Goal: Information Seeking & Learning: Learn about a topic

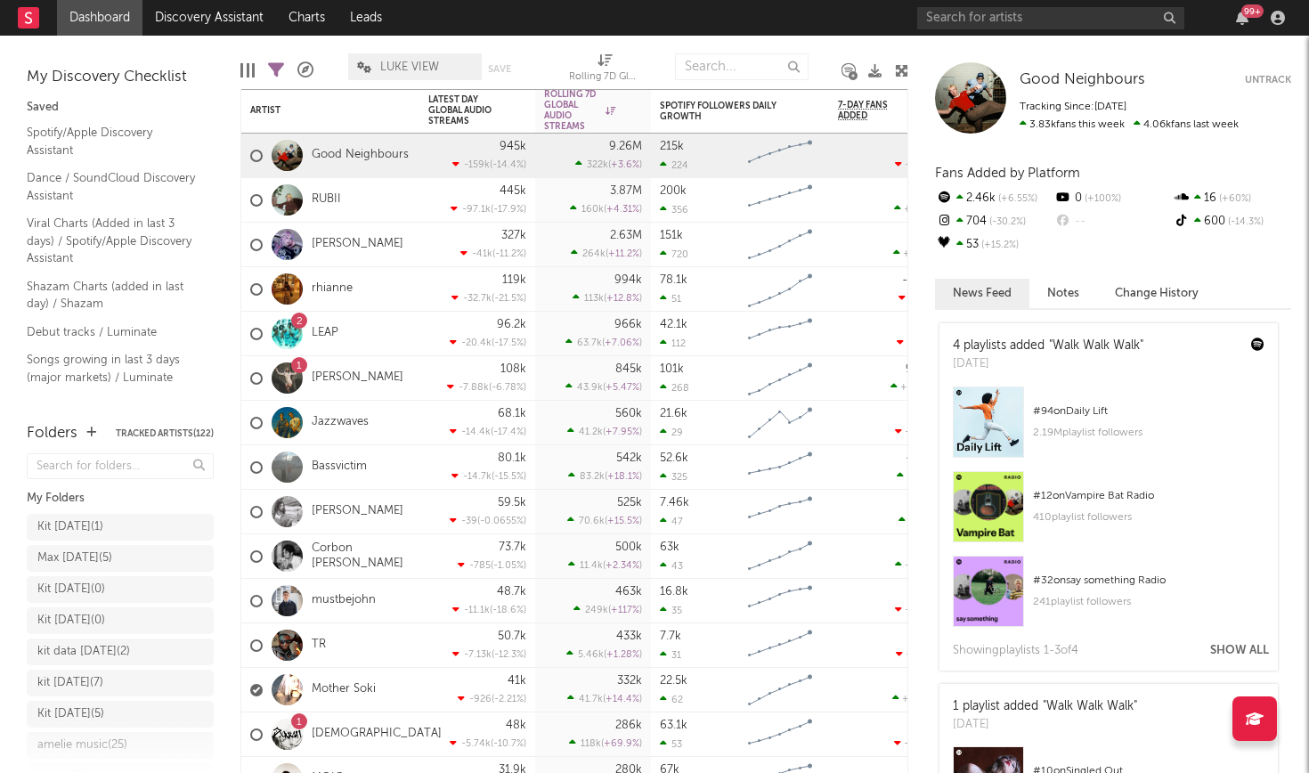
drag, startPoint x: 102, startPoint y: 1, endPoint x: 975, endPoint y: 2, distance: 872.7
click at [975, 2] on div "99 +" at bounding box center [1104, 18] width 374 height 36
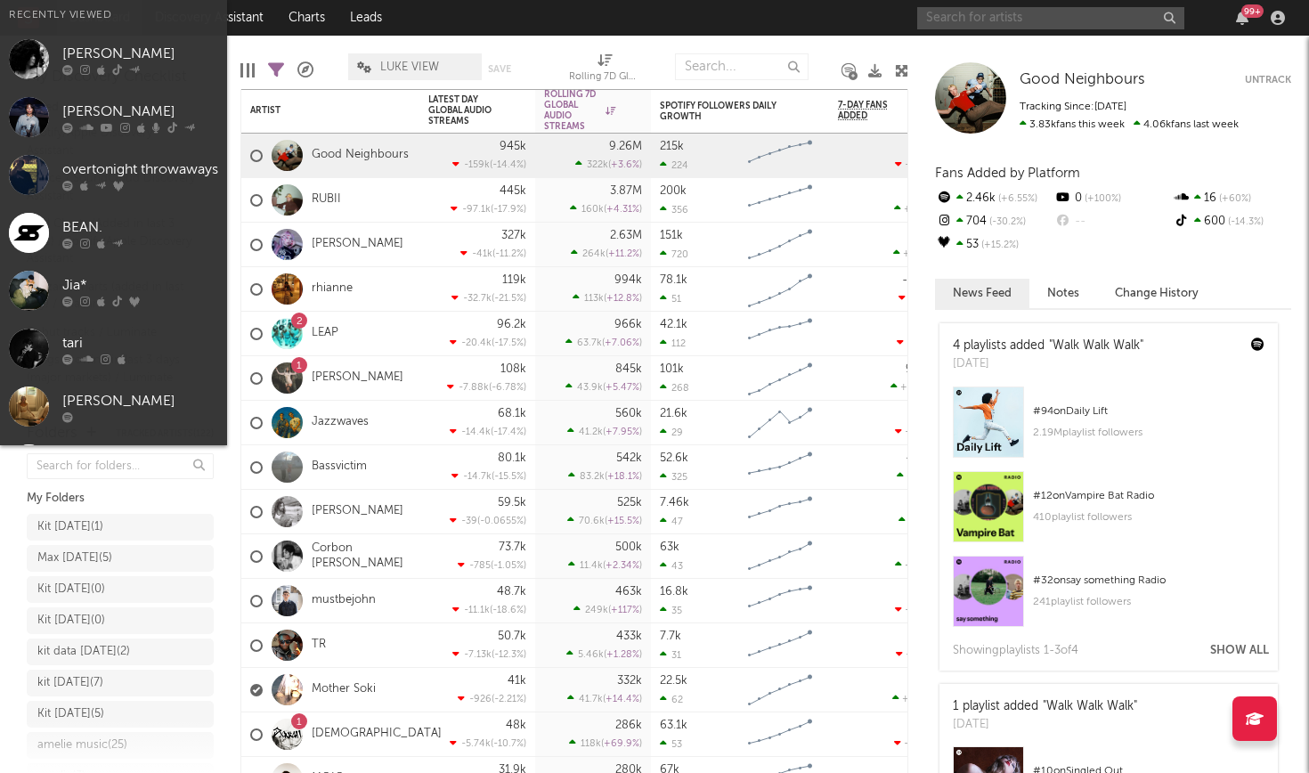
click at [975, 16] on input "text" at bounding box center [1050, 18] width 267 height 22
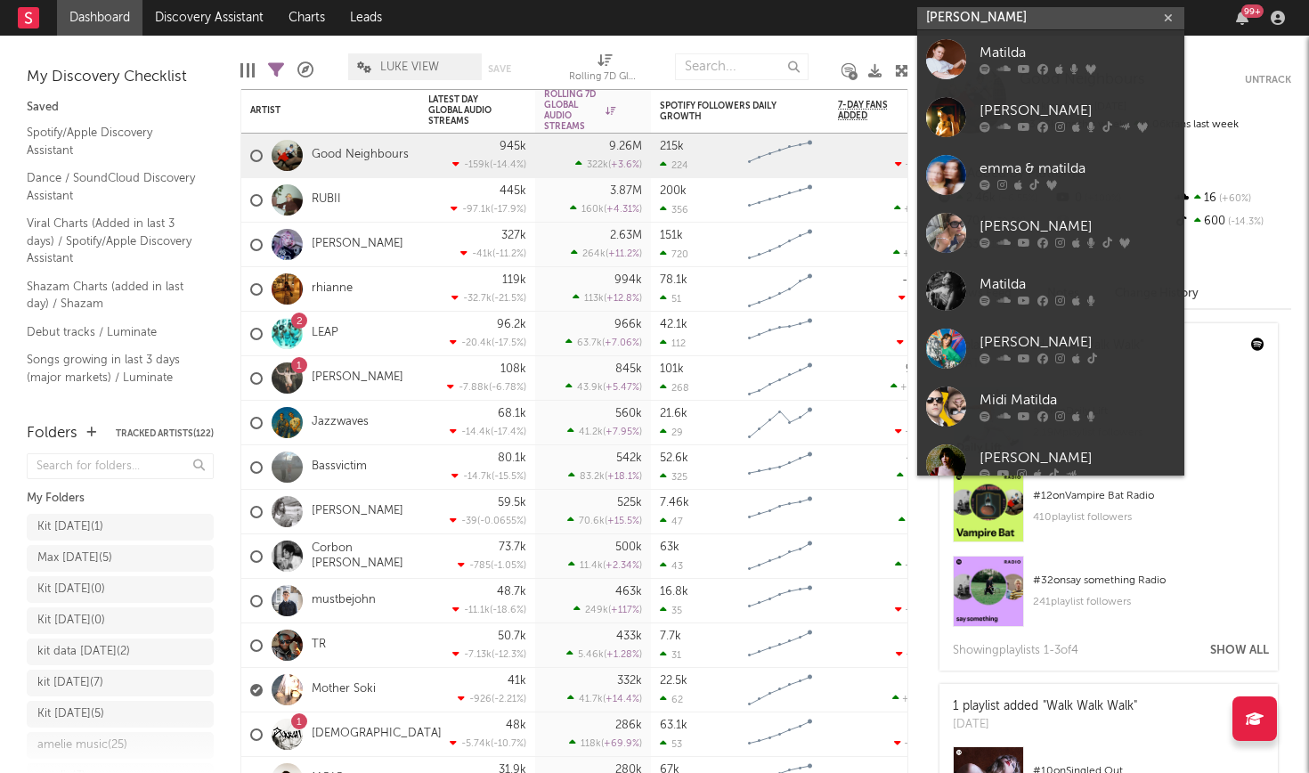
type input "[PERSON_NAME]"
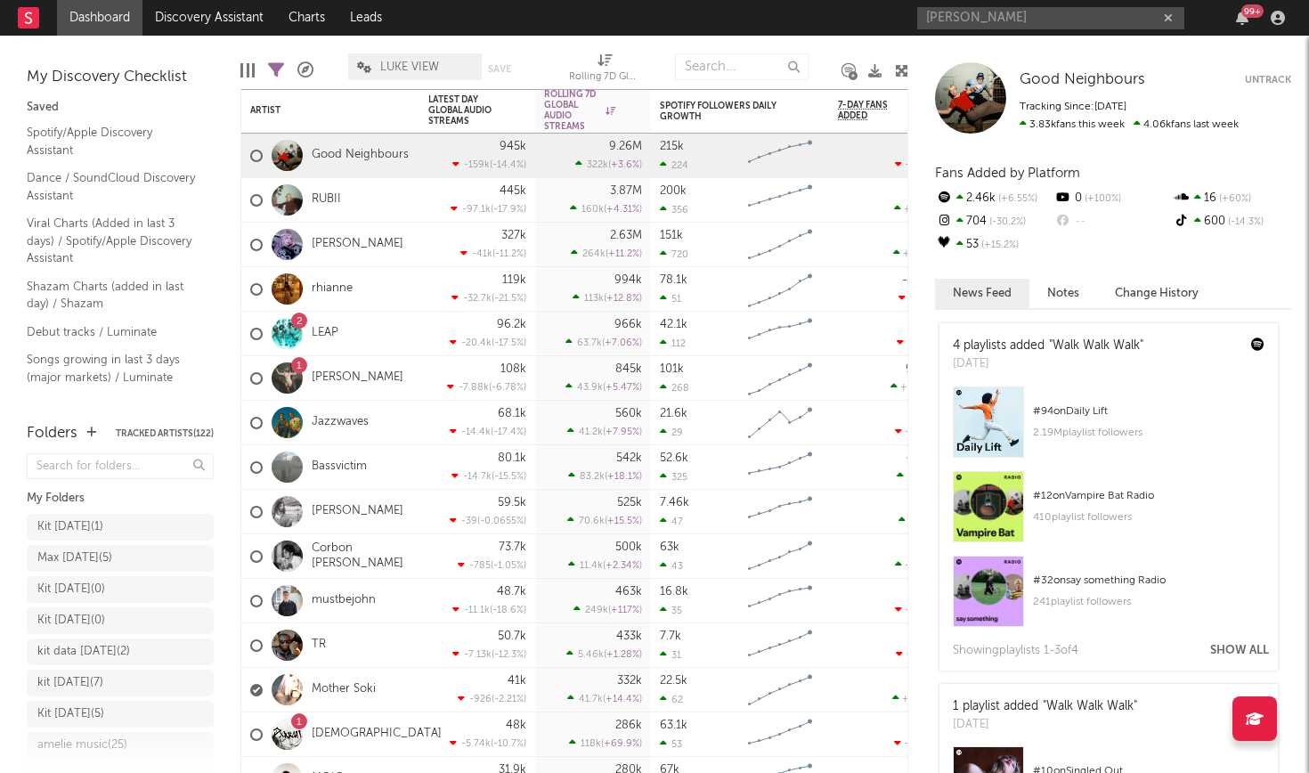
click at [1004, 107] on div at bounding box center [970, 97] width 71 height 71
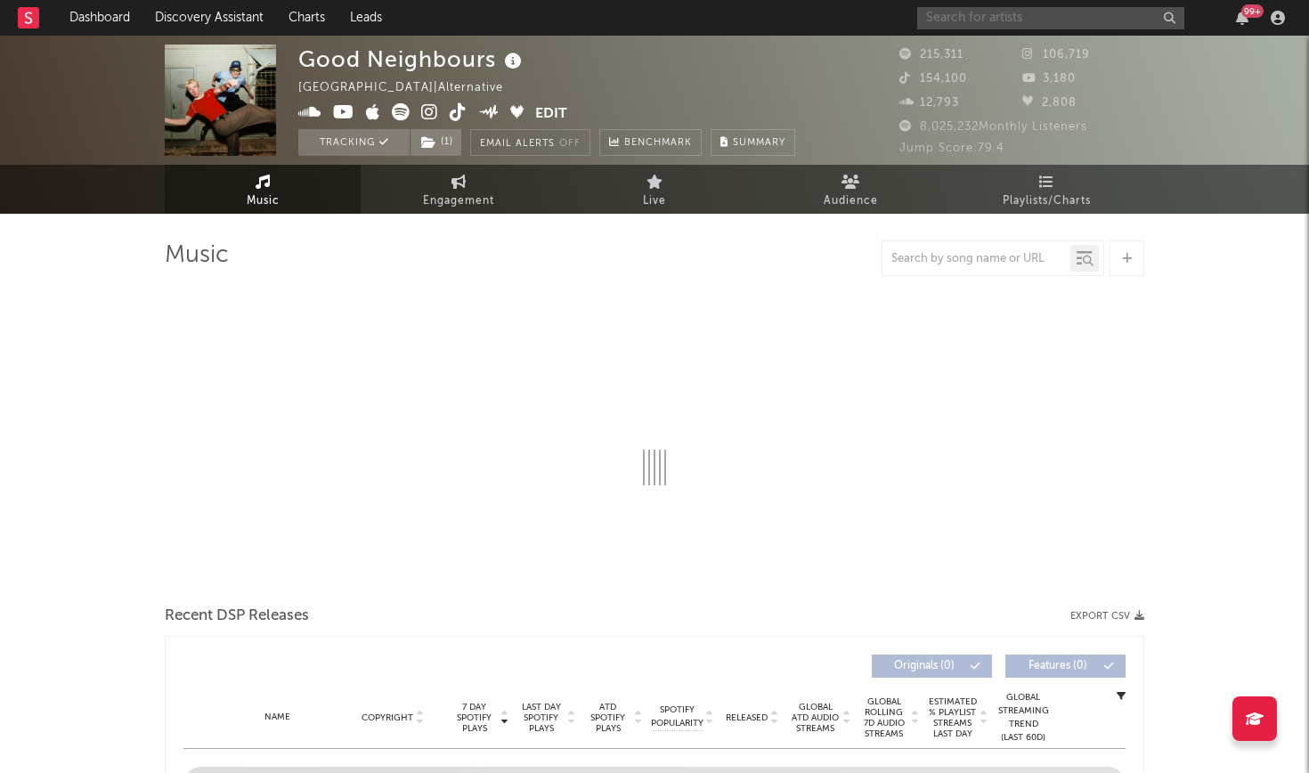
click at [1054, 20] on input "text" at bounding box center [1050, 18] width 267 height 22
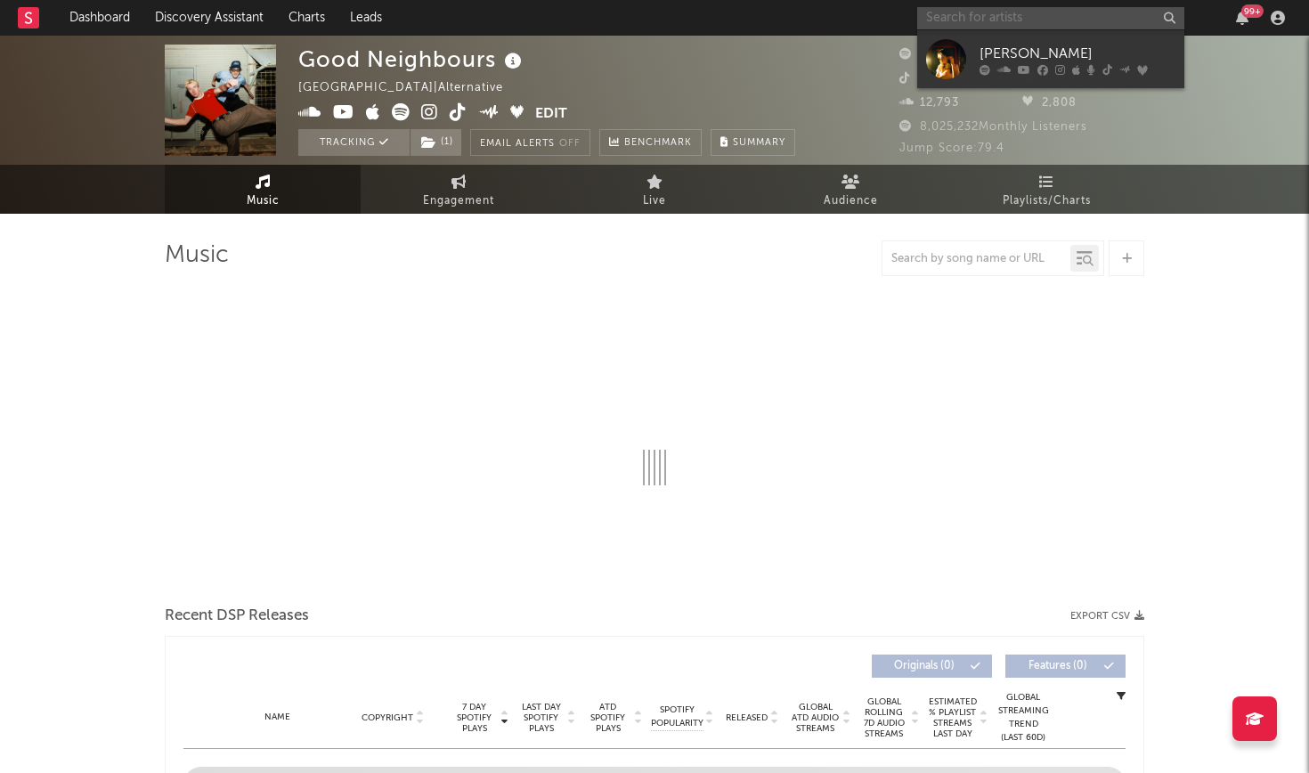
type input "m"
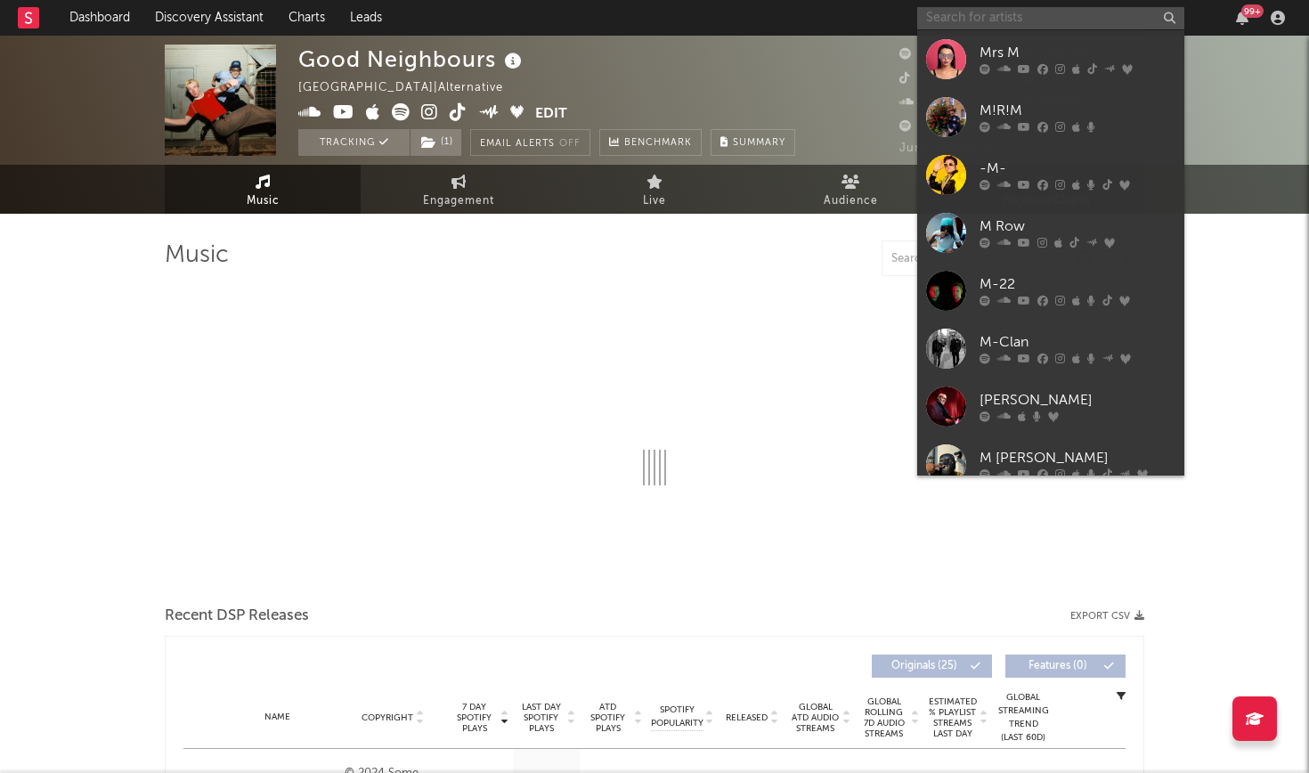
select select "6m"
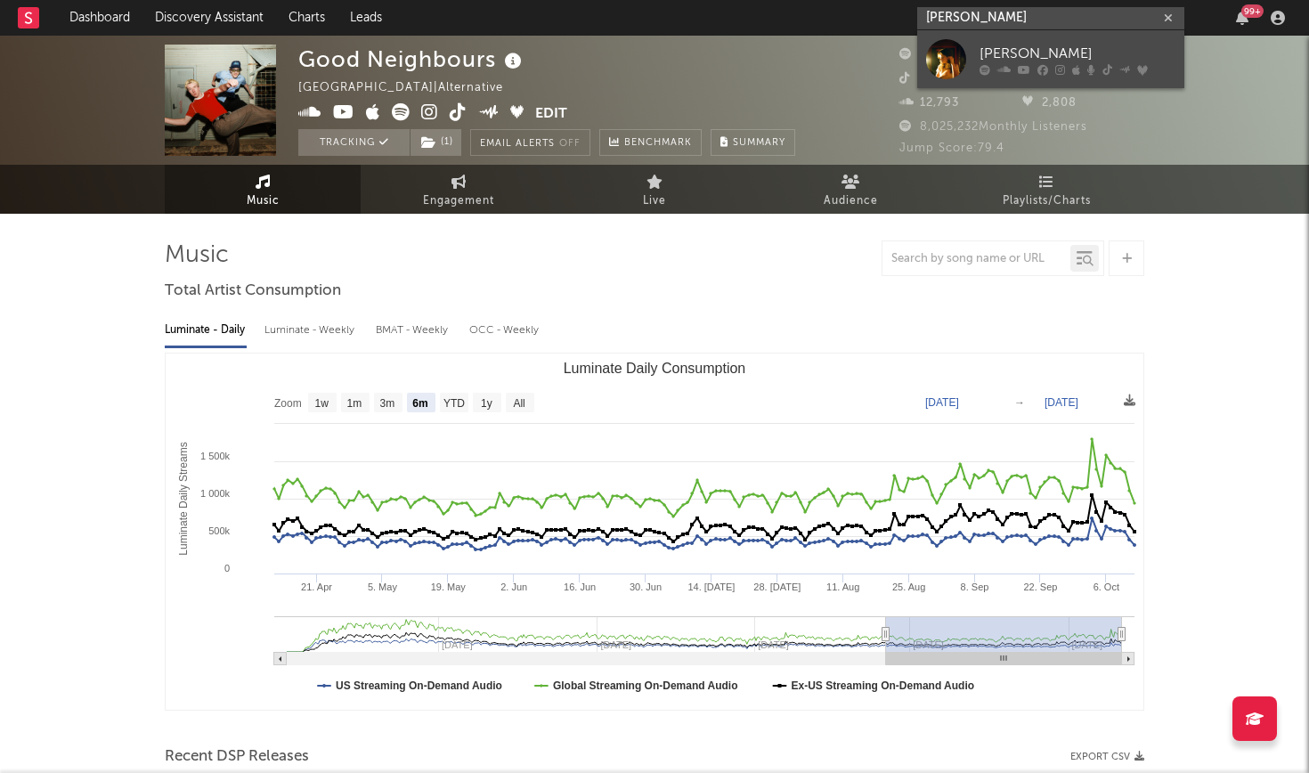
type input "[PERSON_NAME]"
click at [1046, 68] on icon at bounding box center [1042, 69] width 11 height 11
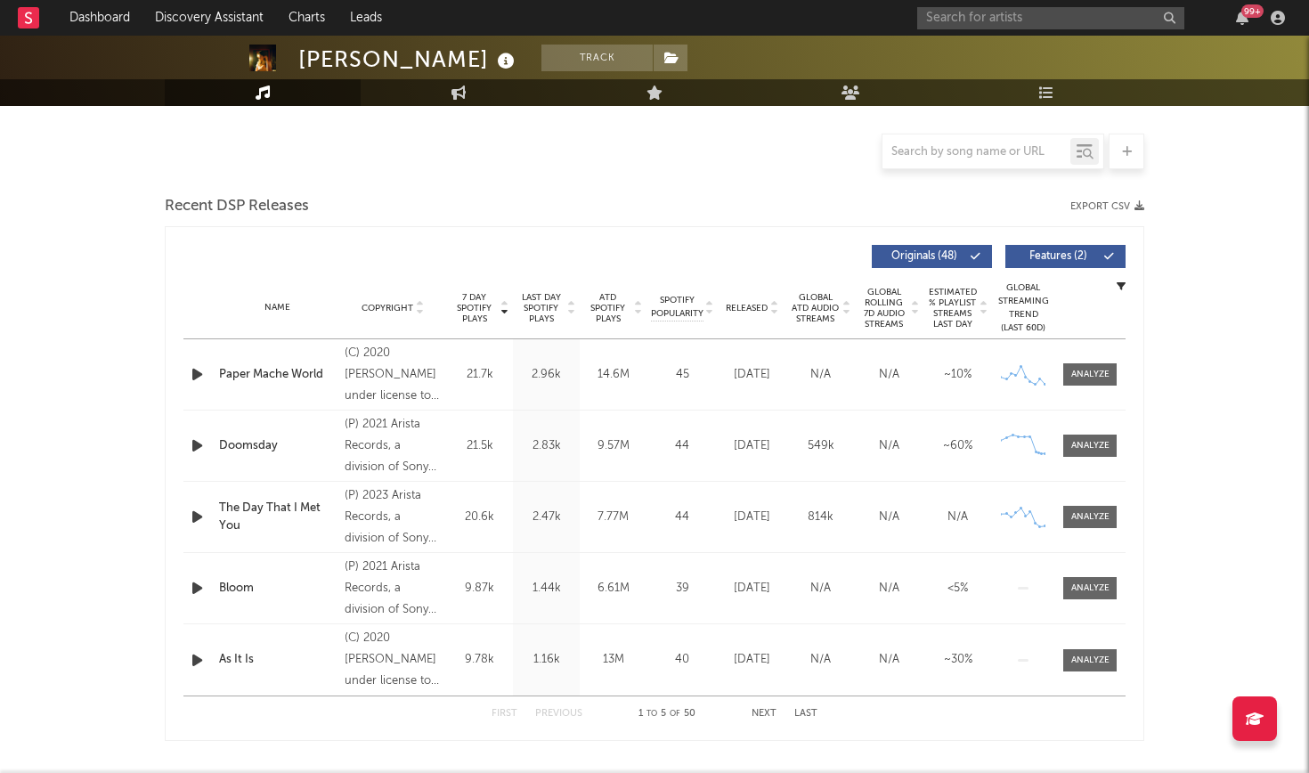
scroll to position [419, 0]
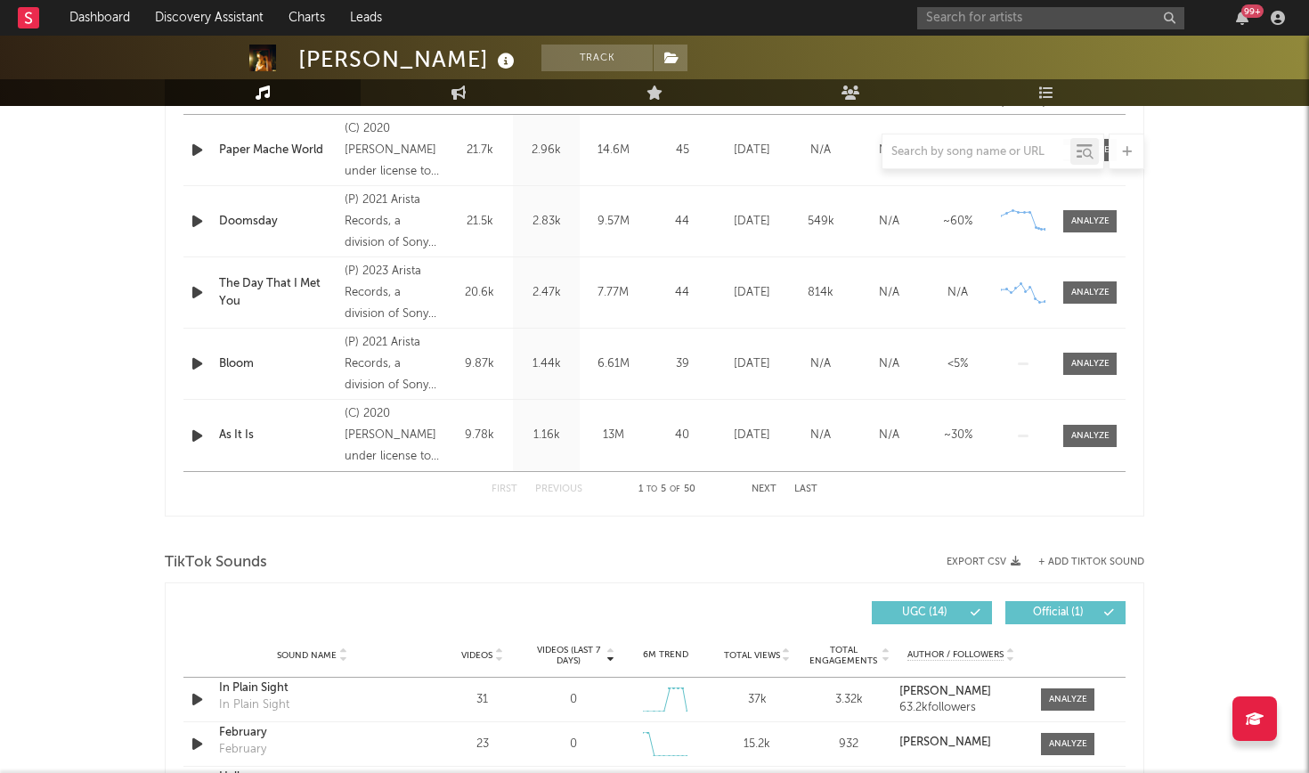
select select "6m"
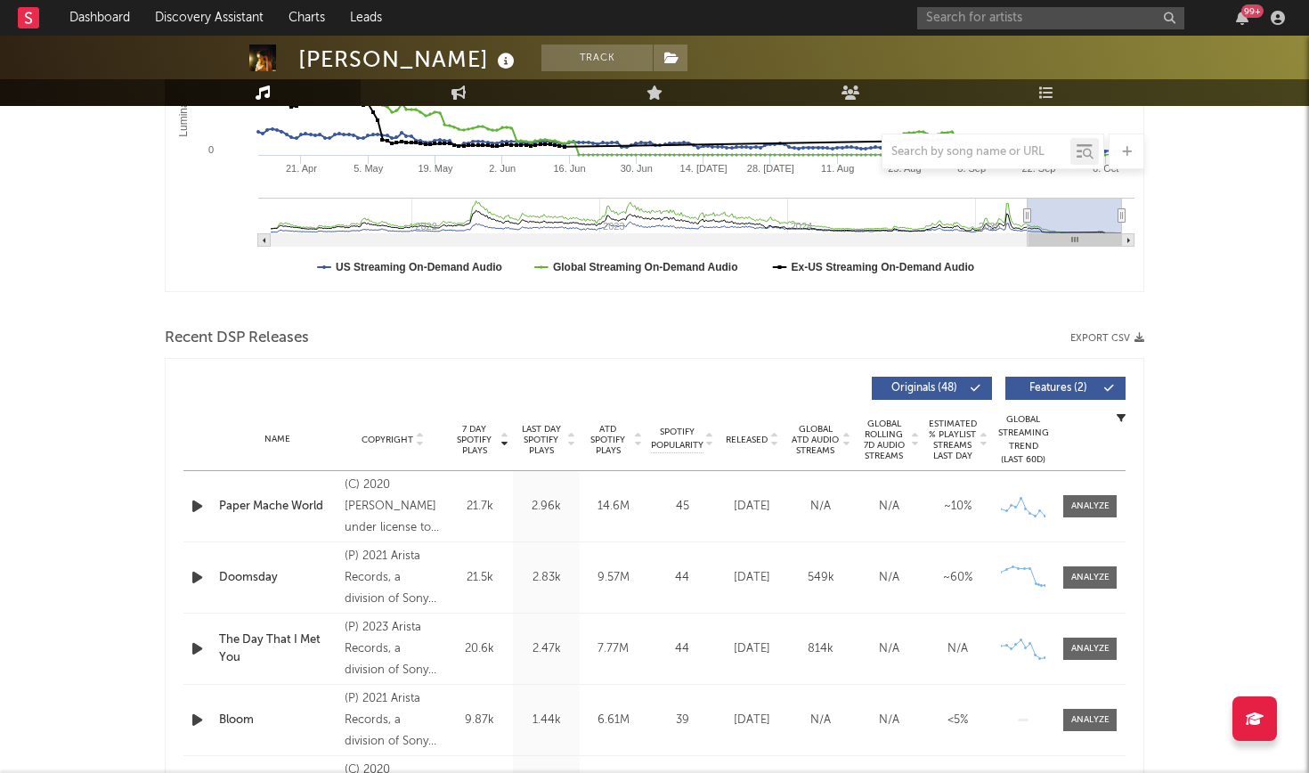
click at [769, 441] on icon at bounding box center [773, 443] width 9 height 7
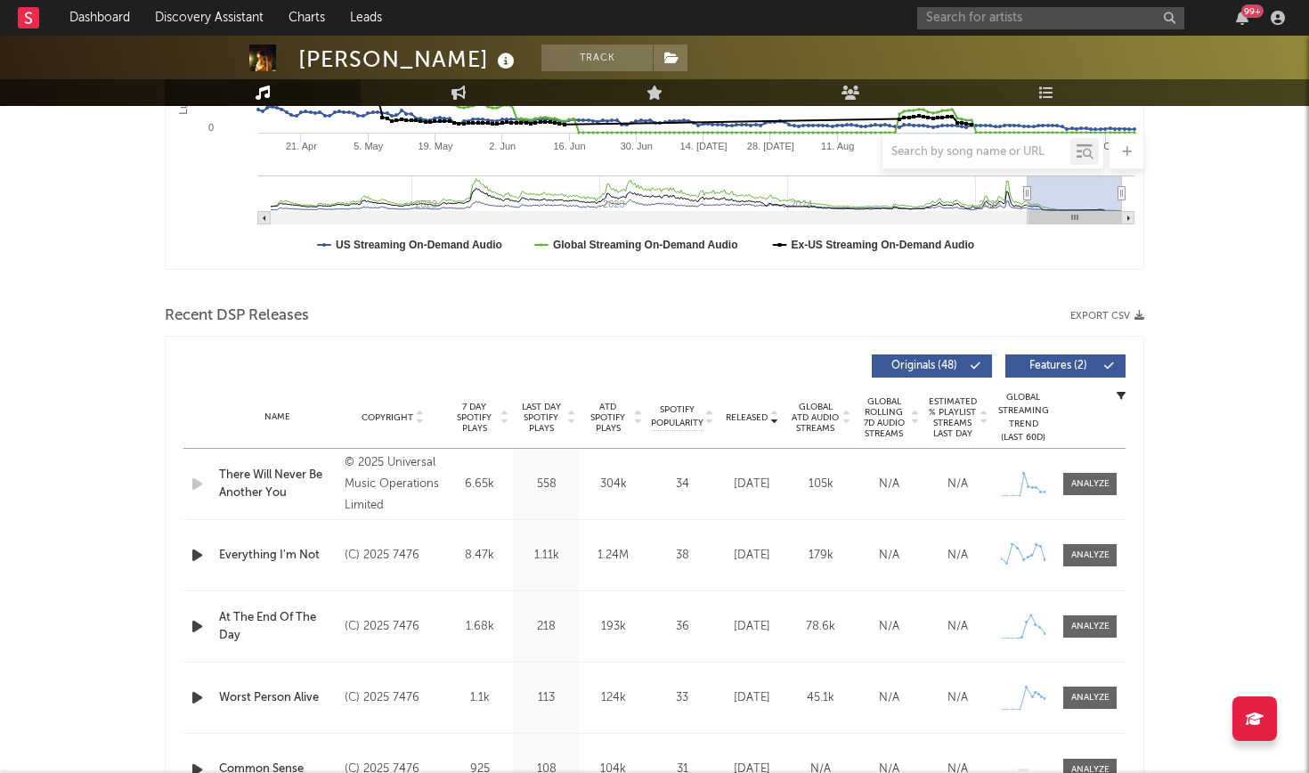
scroll to position [445, 0]
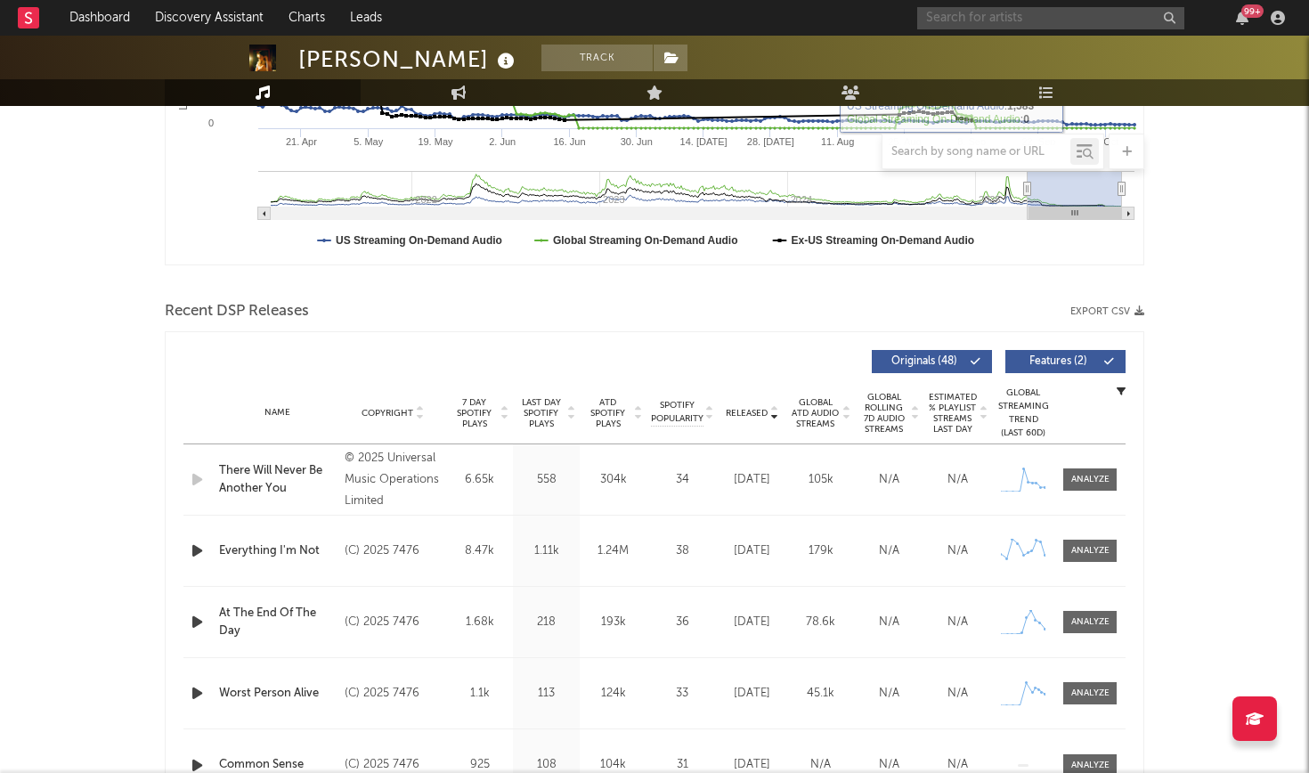
click at [1057, 18] on input "text" at bounding box center [1050, 18] width 267 height 22
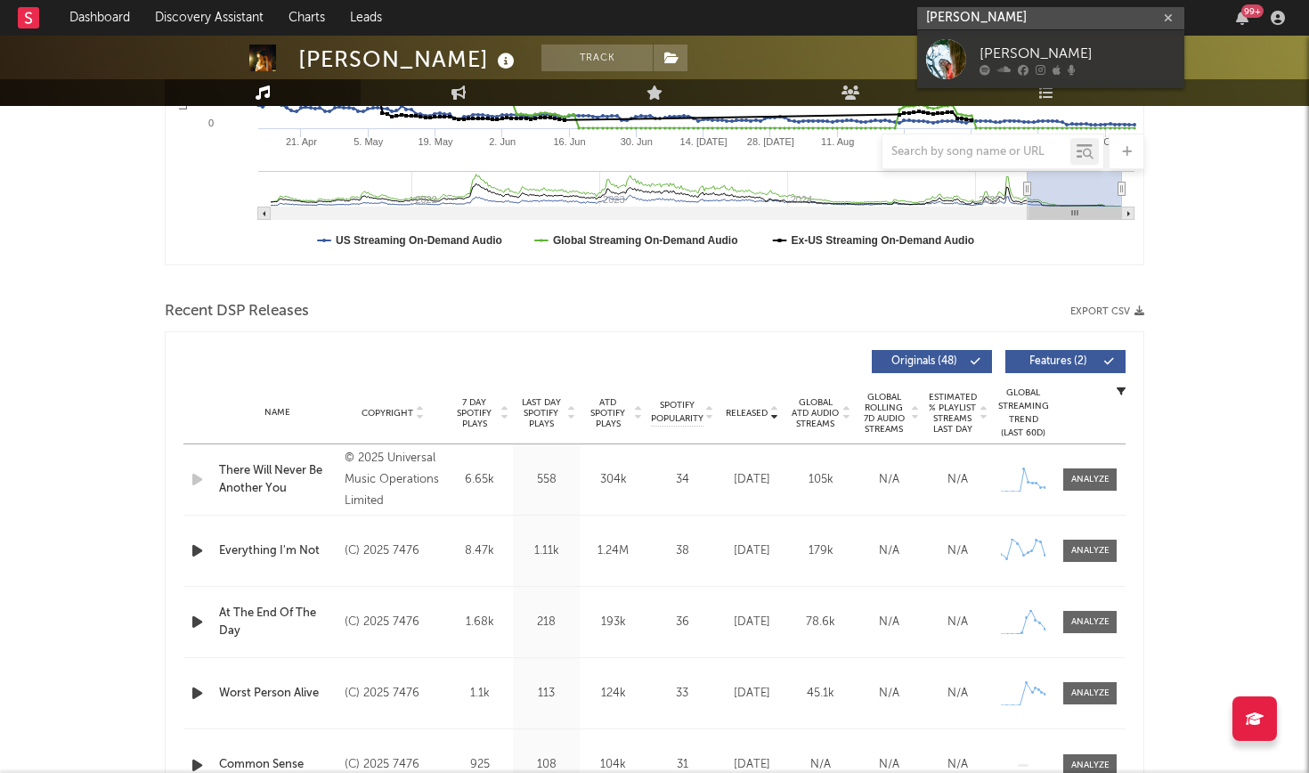
type input "[PERSON_NAME]"
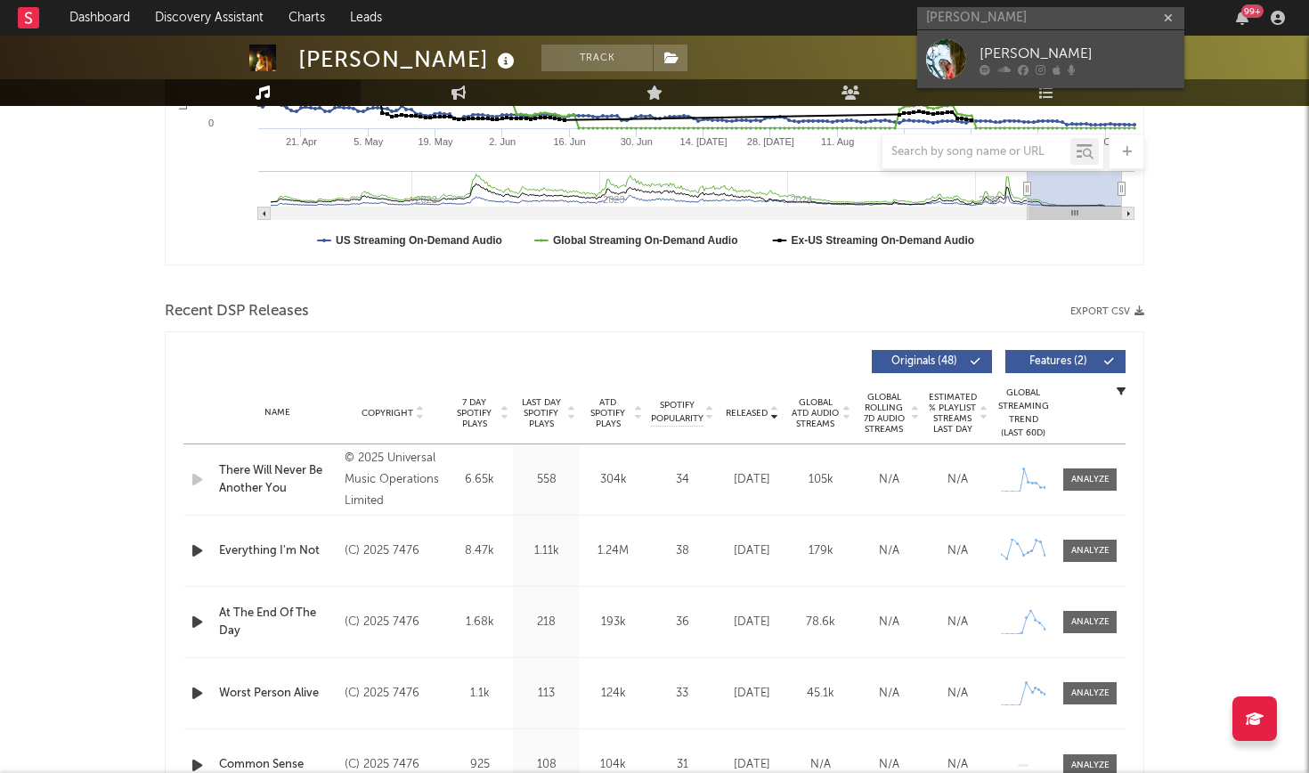
drag, startPoint x: 1057, startPoint y: 18, endPoint x: 1075, endPoint y: 54, distance: 40.6
click at [1075, 54] on div "[PERSON_NAME]" at bounding box center [1078, 53] width 196 height 21
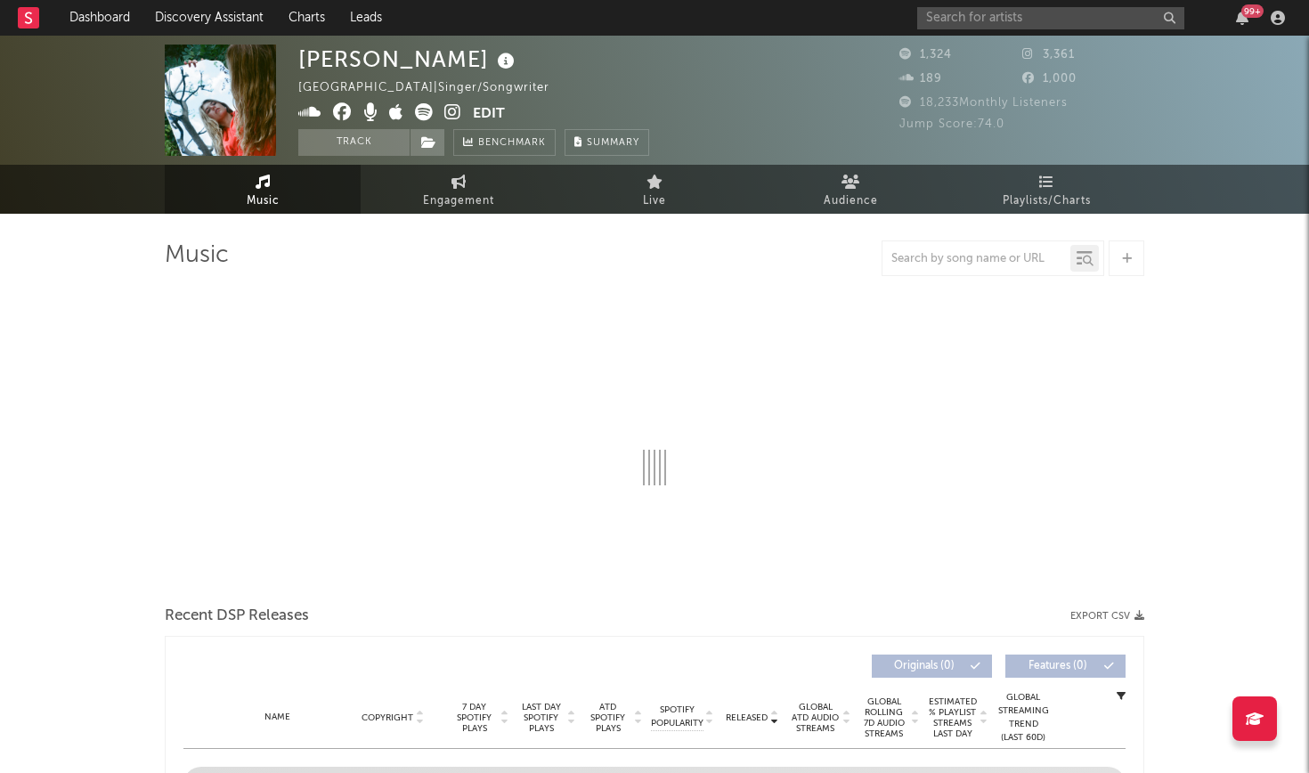
select select "1w"
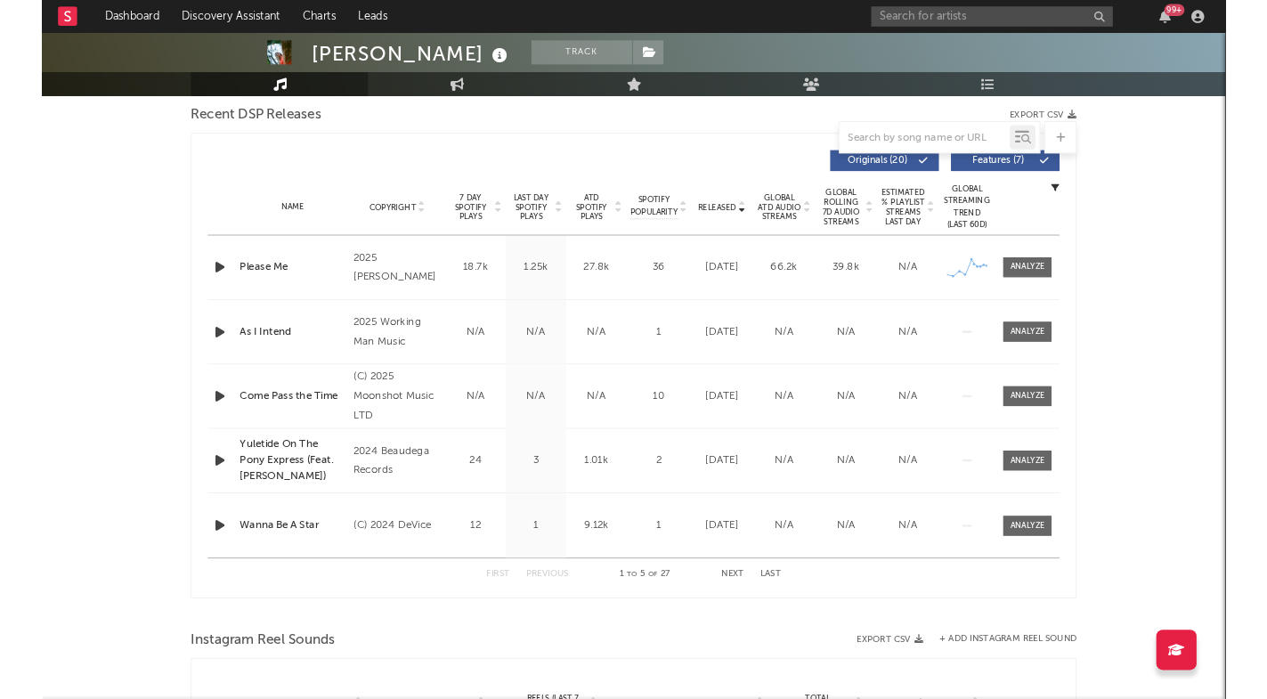
scroll to position [632, 0]
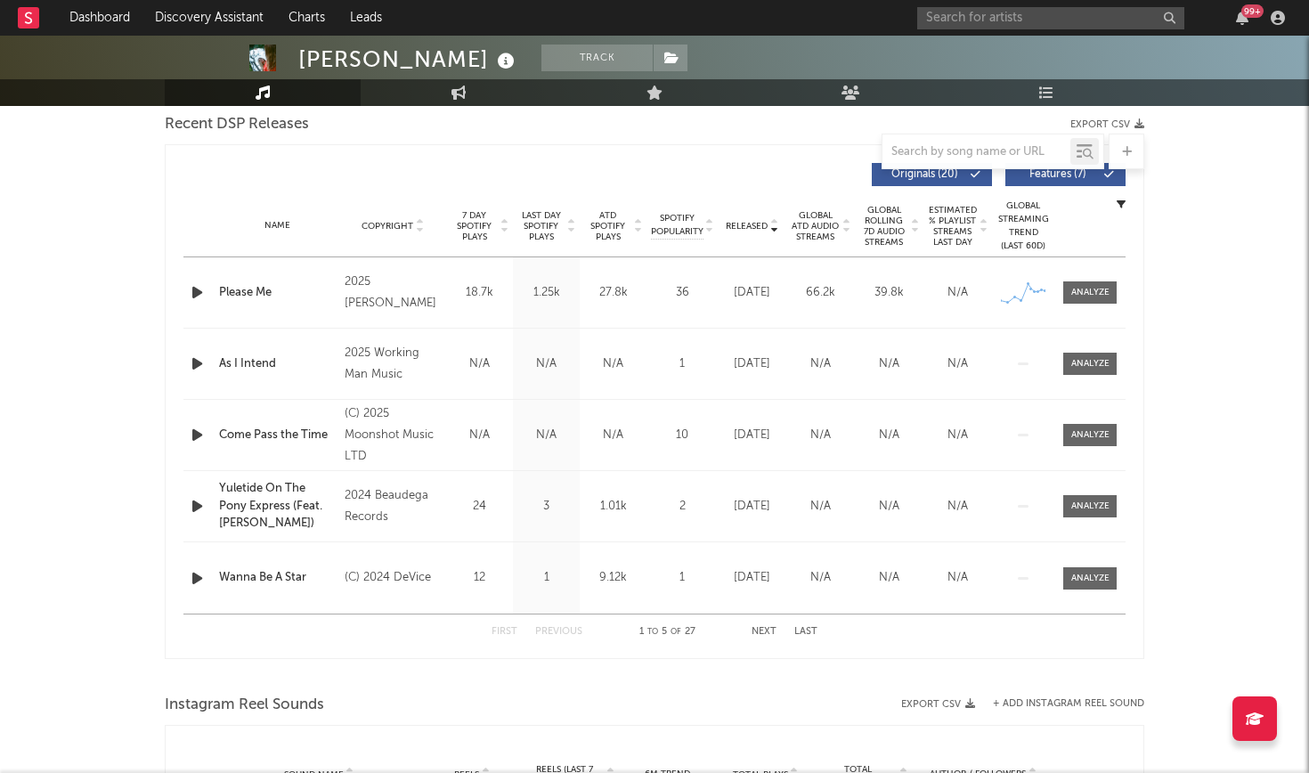
click at [197, 303] on icon "button" at bounding box center [197, 292] width 19 height 22
click at [191, 290] on icon "button" at bounding box center [196, 292] width 17 height 22
drag, startPoint x: 1006, startPoint y: 22, endPoint x: 198, endPoint y: 290, distance: 851.8
click at [198, 290] on icon "button" at bounding box center [197, 292] width 19 height 22
drag, startPoint x: 596, startPoint y: 750, endPoint x: 523, endPoint y: 750, distance: 73.0
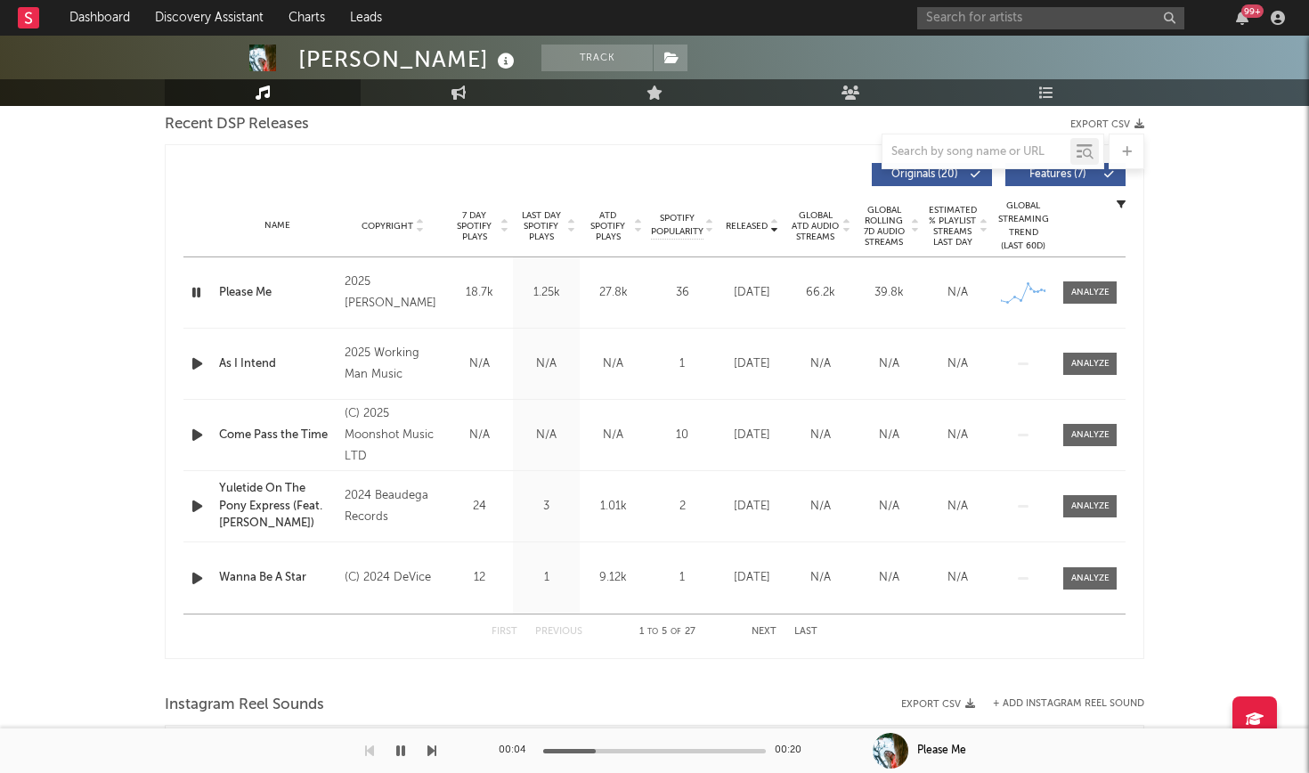
click at [523, 673] on div "00:04 00:20" at bounding box center [655, 750] width 312 height 45
drag, startPoint x: 595, startPoint y: 746, endPoint x: 549, endPoint y: 749, distance: 46.4
click at [549, 673] on div "00:05 00:20" at bounding box center [655, 750] width 312 height 45
click at [546, 673] on div at bounding box center [506, 751] width 223 height 4
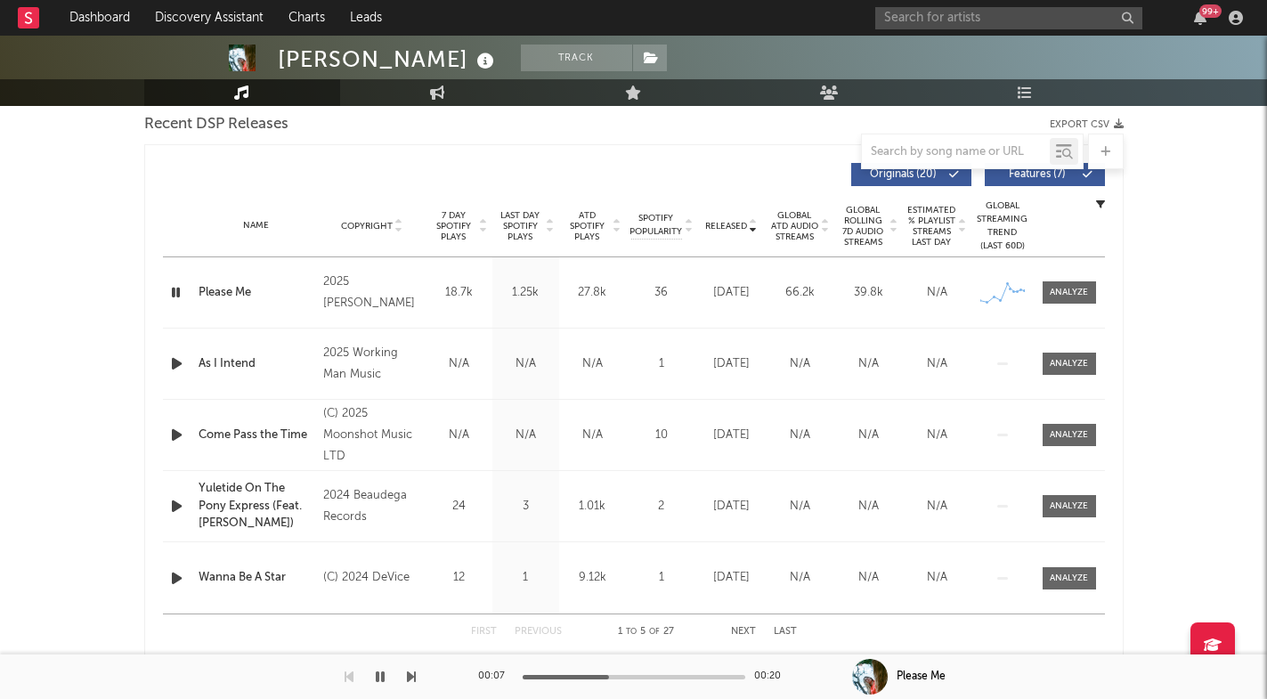
click at [752, 219] on icon at bounding box center [753, 222] width 9 height 7
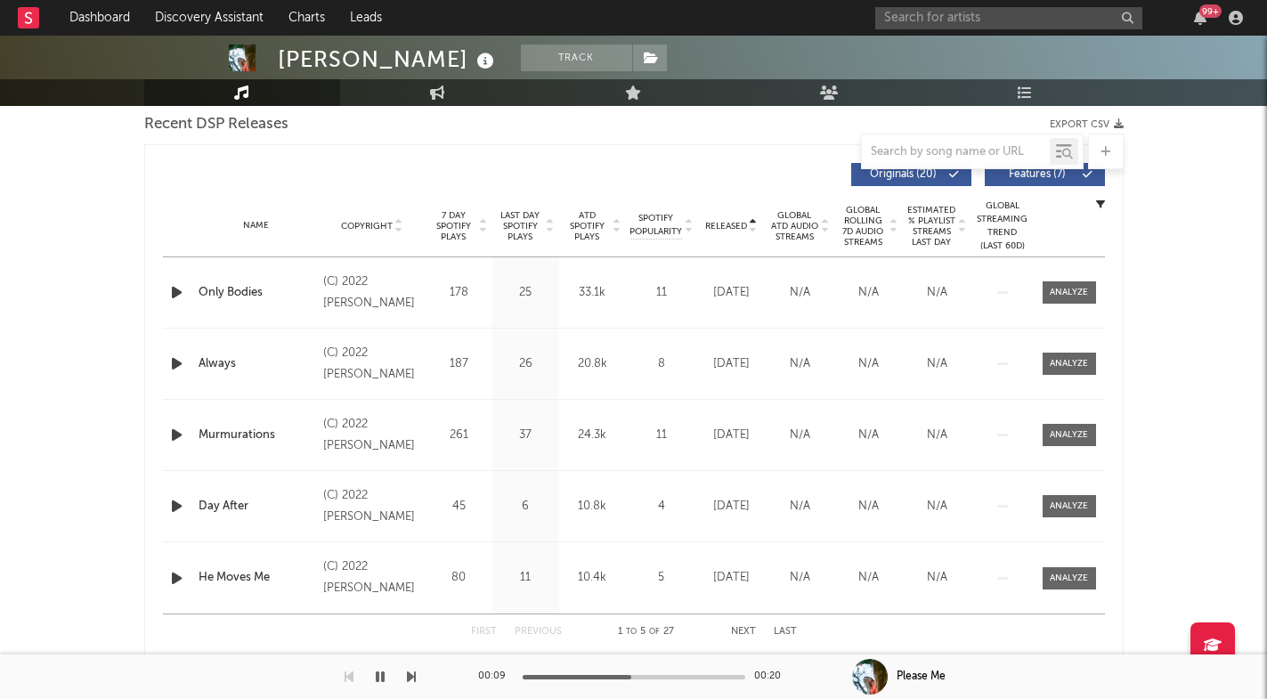
click at [751, 219] on icon at bounding box center [753, 222] width 9 height 7
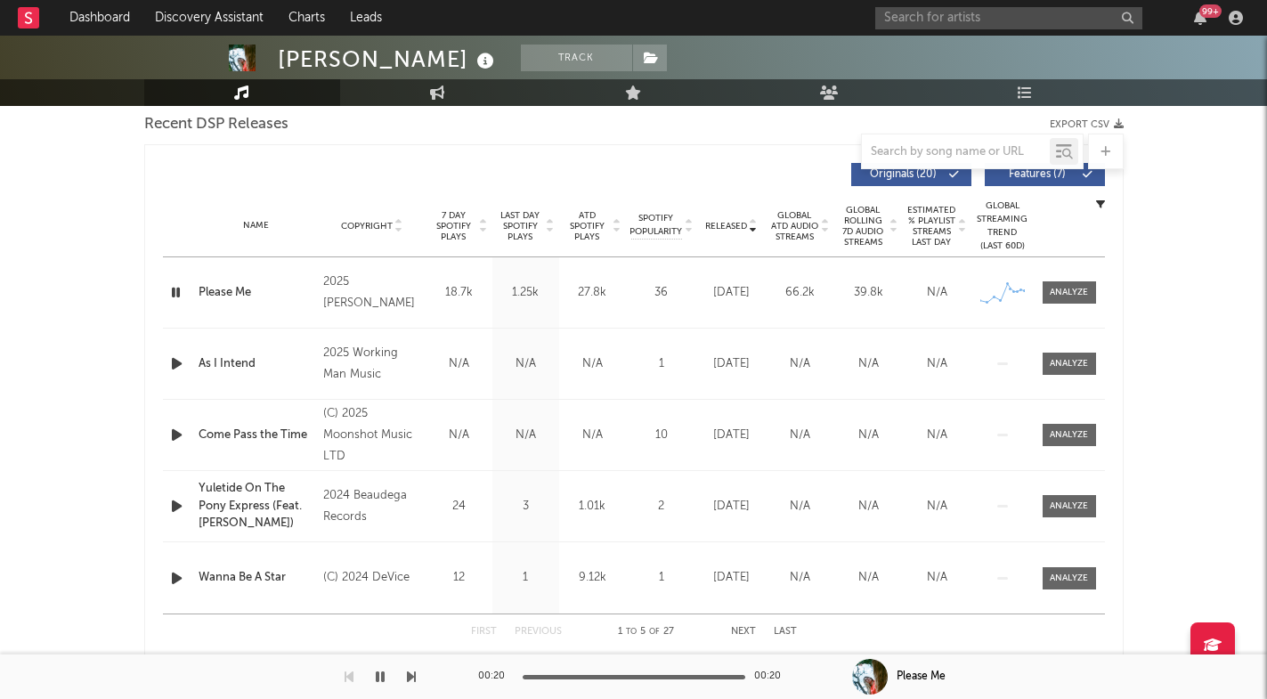
click at [177, 289] on icon "button" at bounding box center [175, 292] width 17 height 22
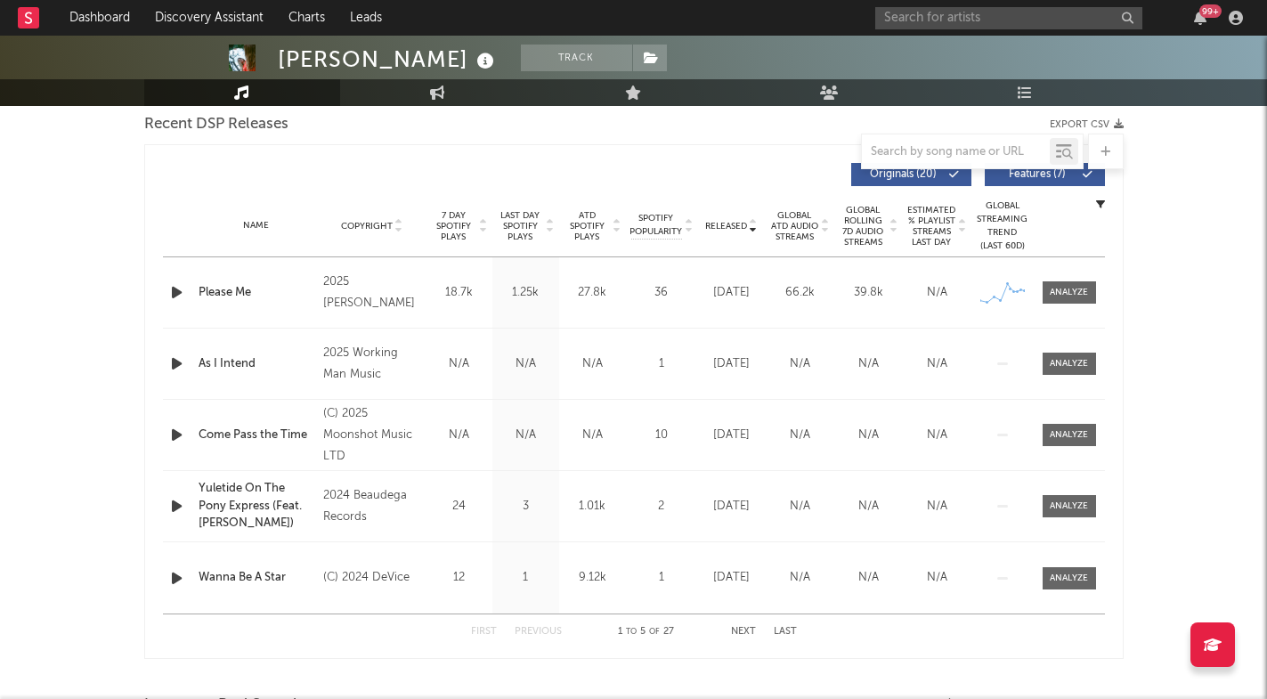
click at [177, 289] on icon "button" at bounding box center [176, 292] width 19 height 22
click at [177, 289] on icon "button" at bounding box center [175, 292] width 17 height 22
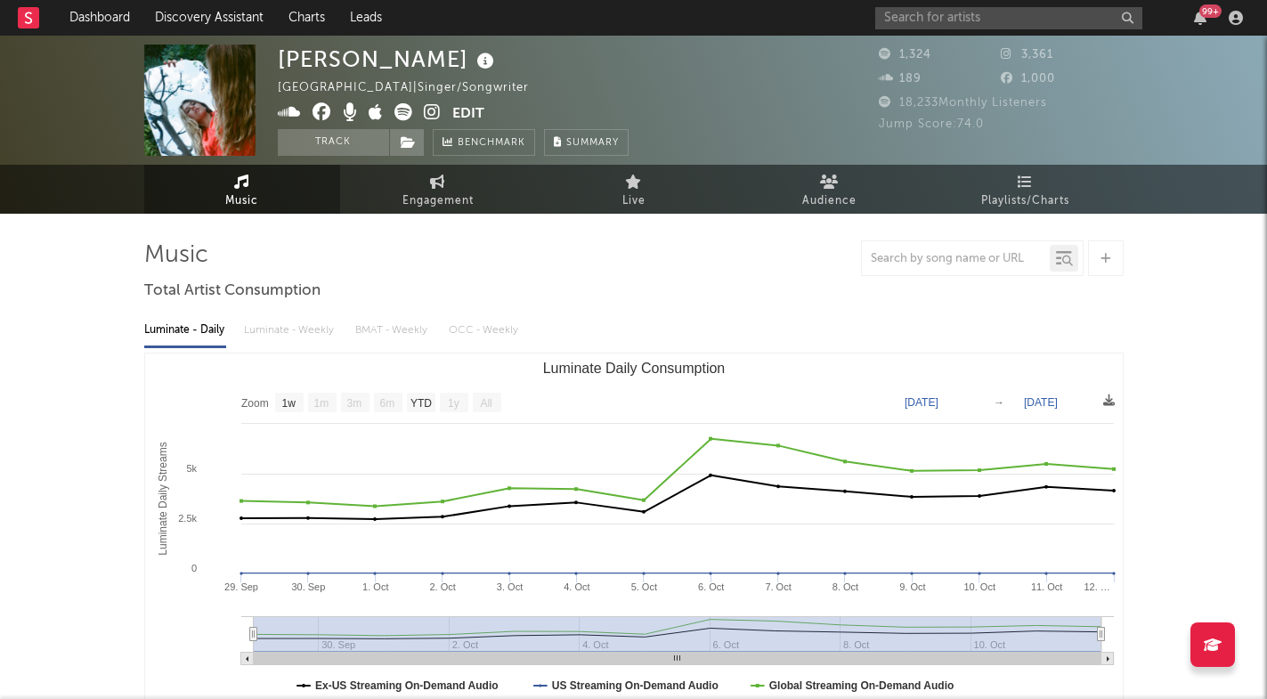
scroll to position [0, 0]
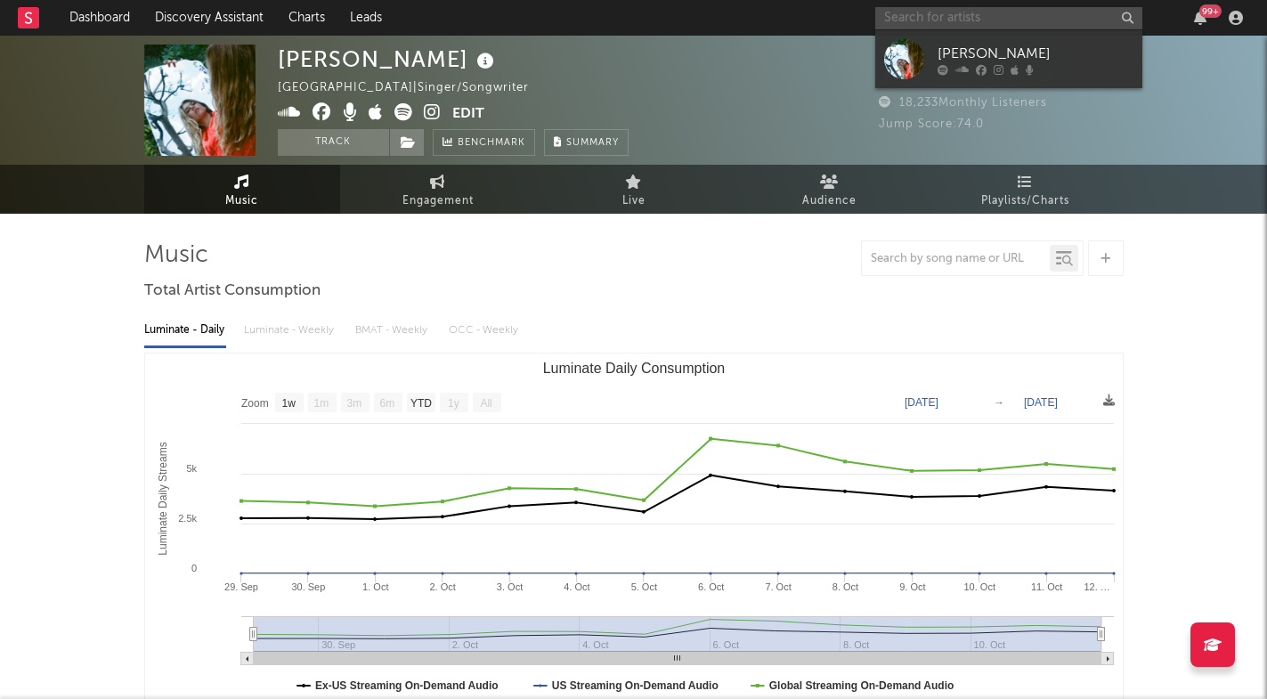
click at [979, 24] on input "text" at bounding box center [1008, 18] width 267 height 22
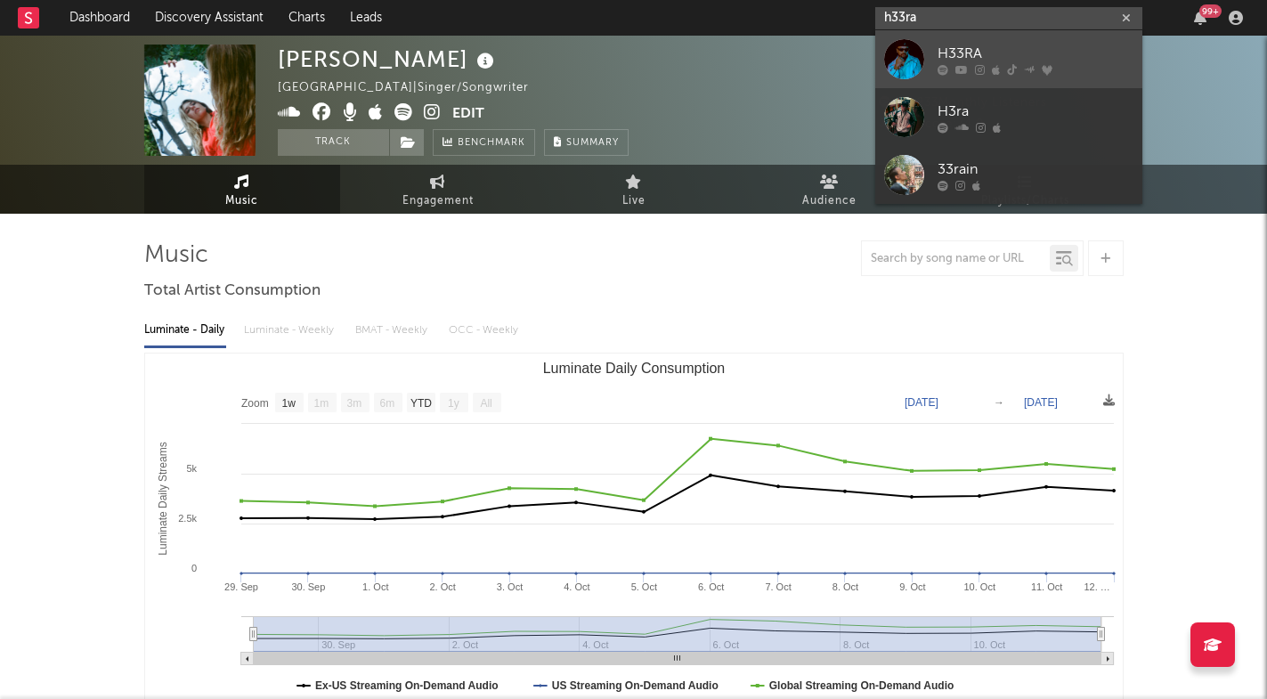
type input "h33ra"
click at [1011, 54] on div "H33RA" at bounding box center [1036, 53] width 196 height 21
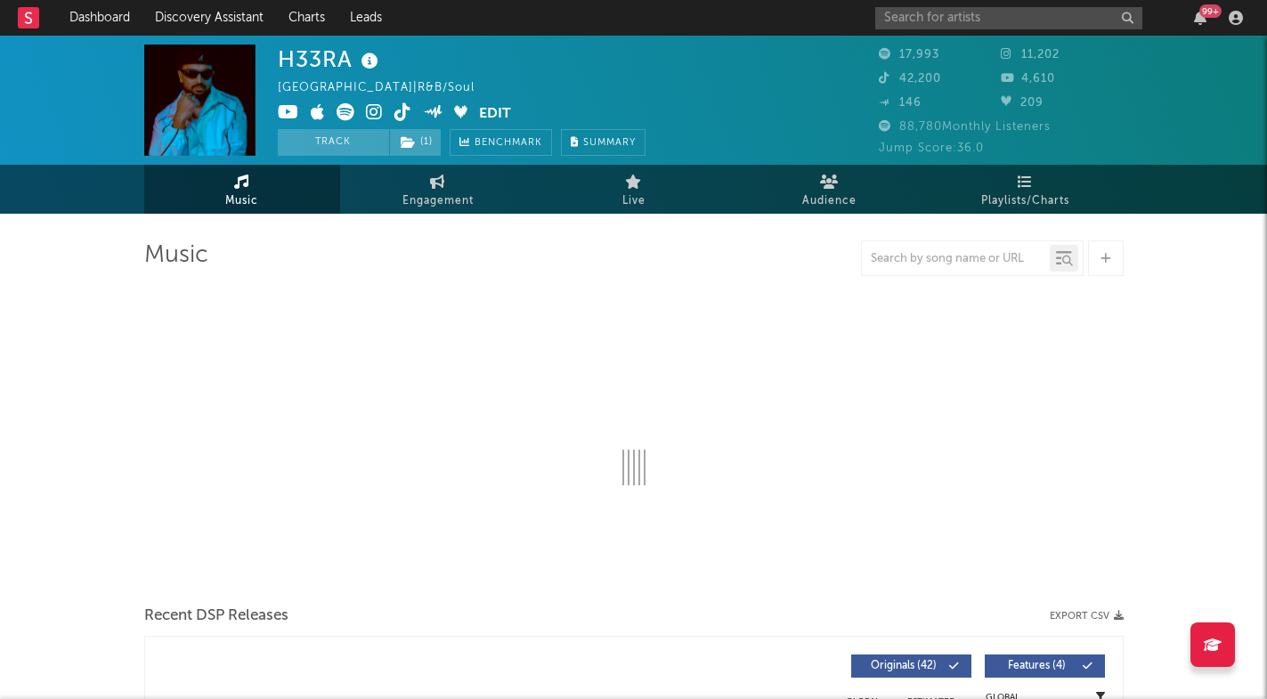
select select "6m"
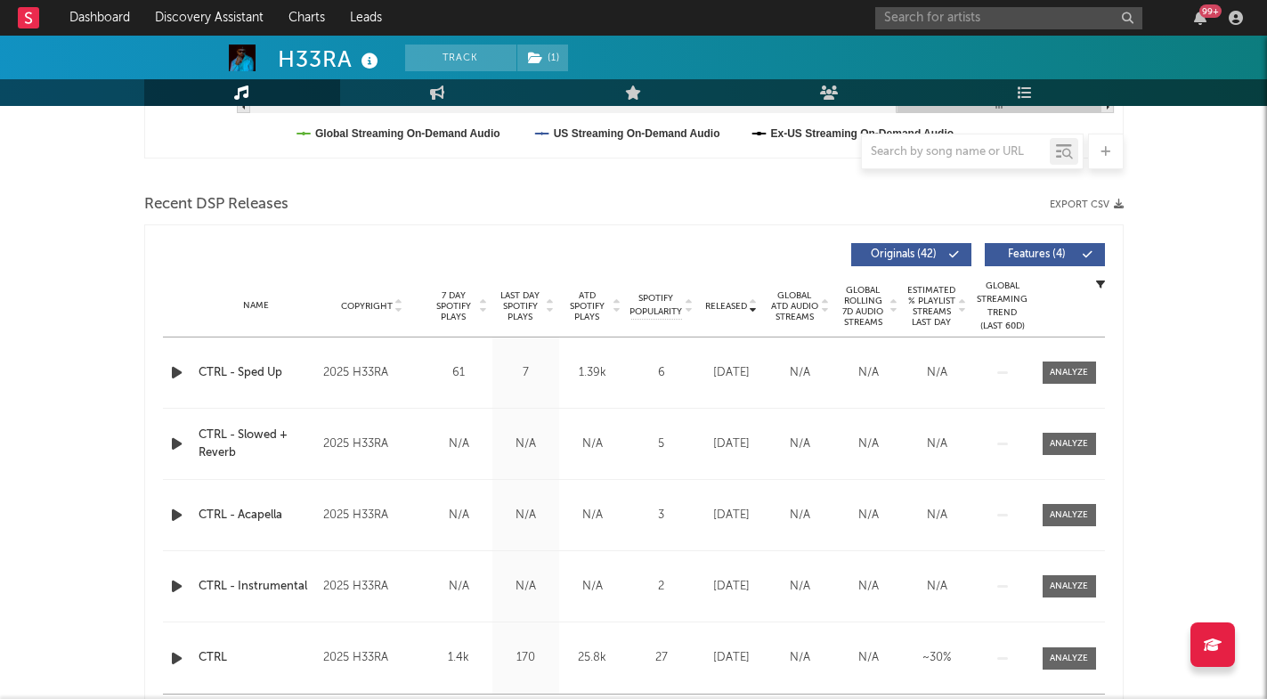
scroll to position [565, 0]
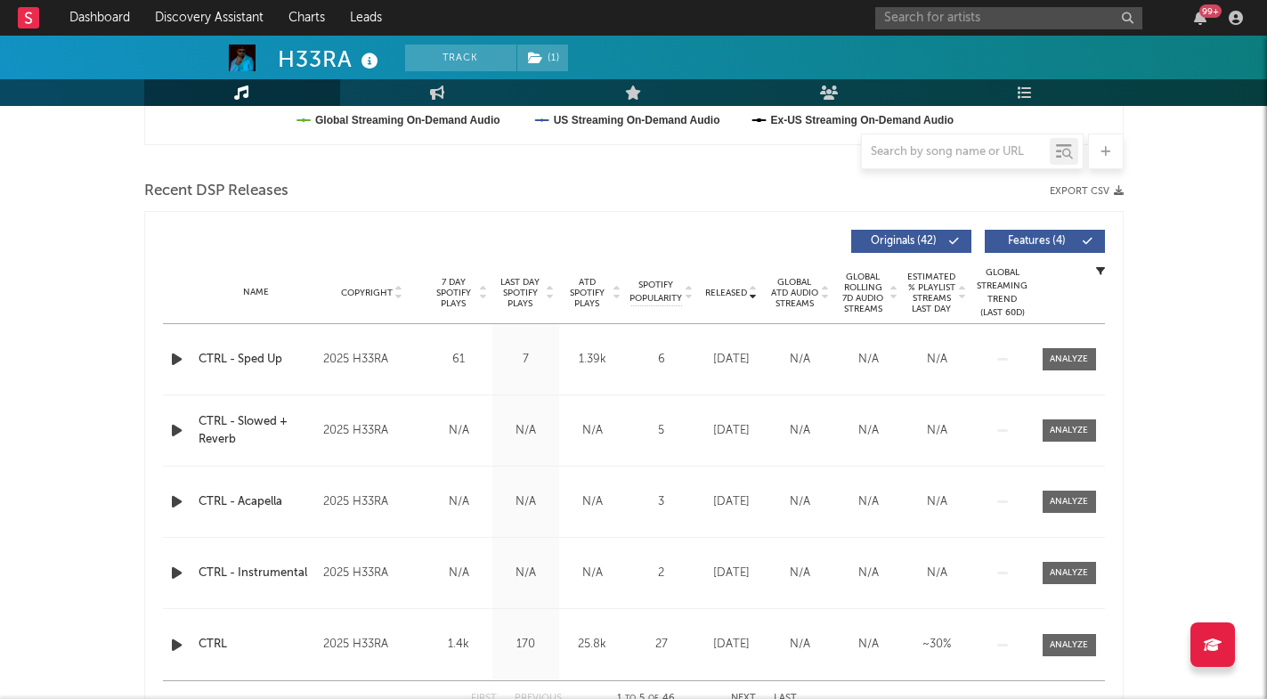
click at [757, 290] on icon at bounding box center [753, 289] width 9 height 7
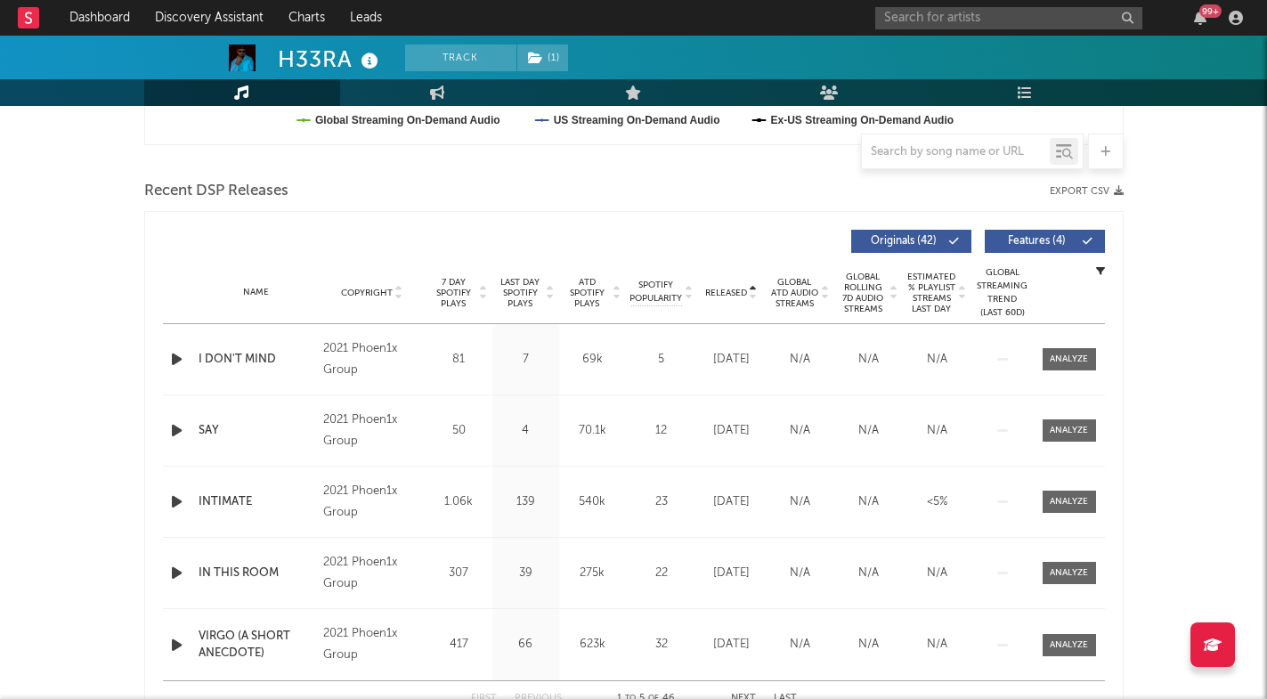
click at [757, 290] on icon at bounding box center [753, 289] width 9 height 7
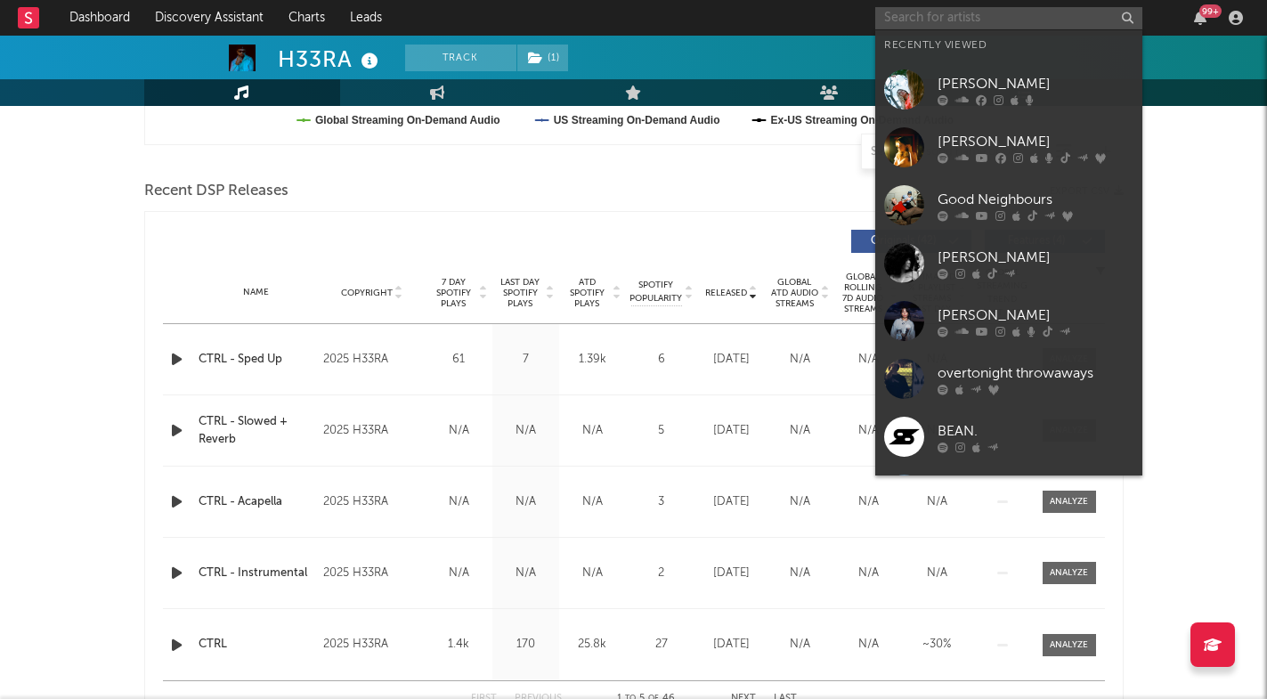
click at [961, 20] on input "text" at bounding box center [1008, 18] width 267 height 22
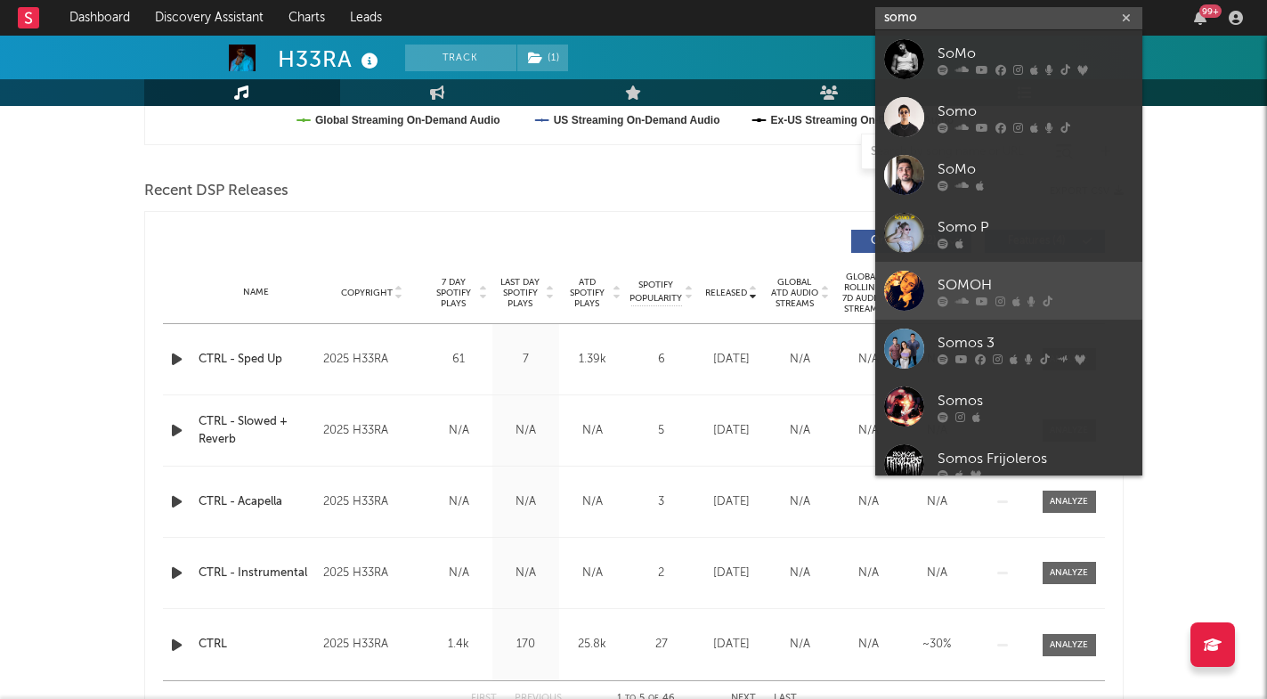
type input "somo"
click at [1003, 286] on div "SOMOH" at bounding box center [1036, 284] width 196 height 21
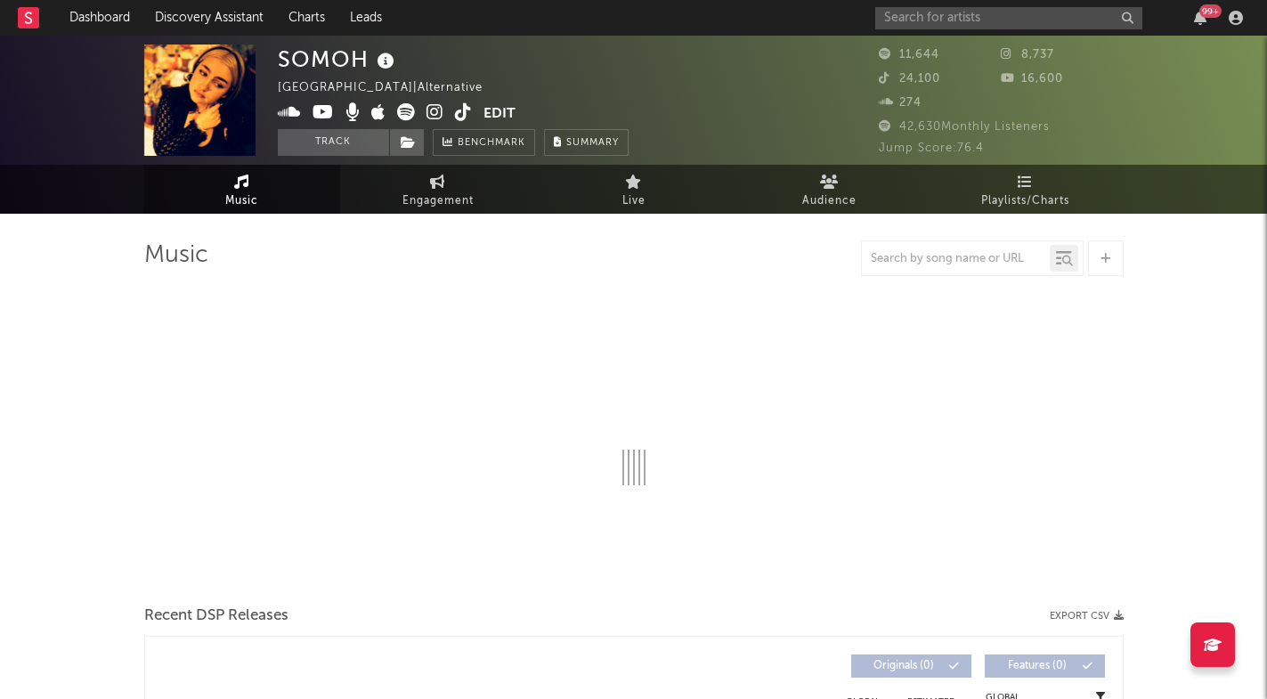
select select "6m"
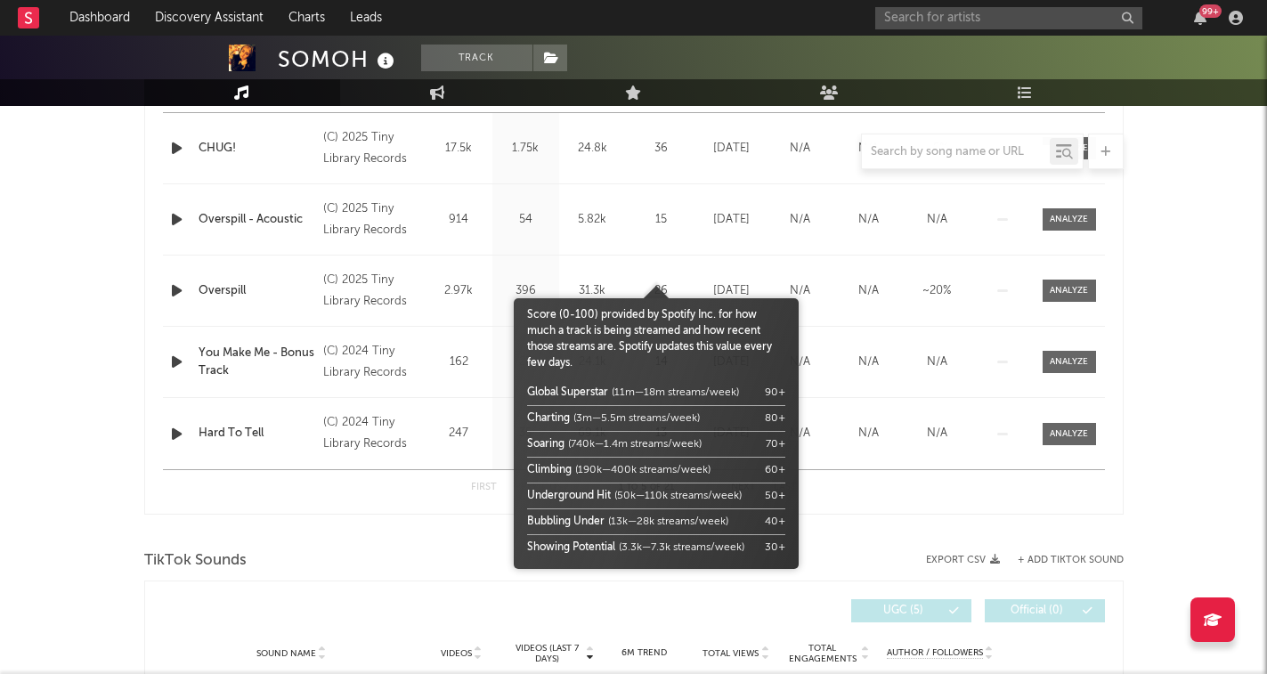
scroll to position [809, 0]
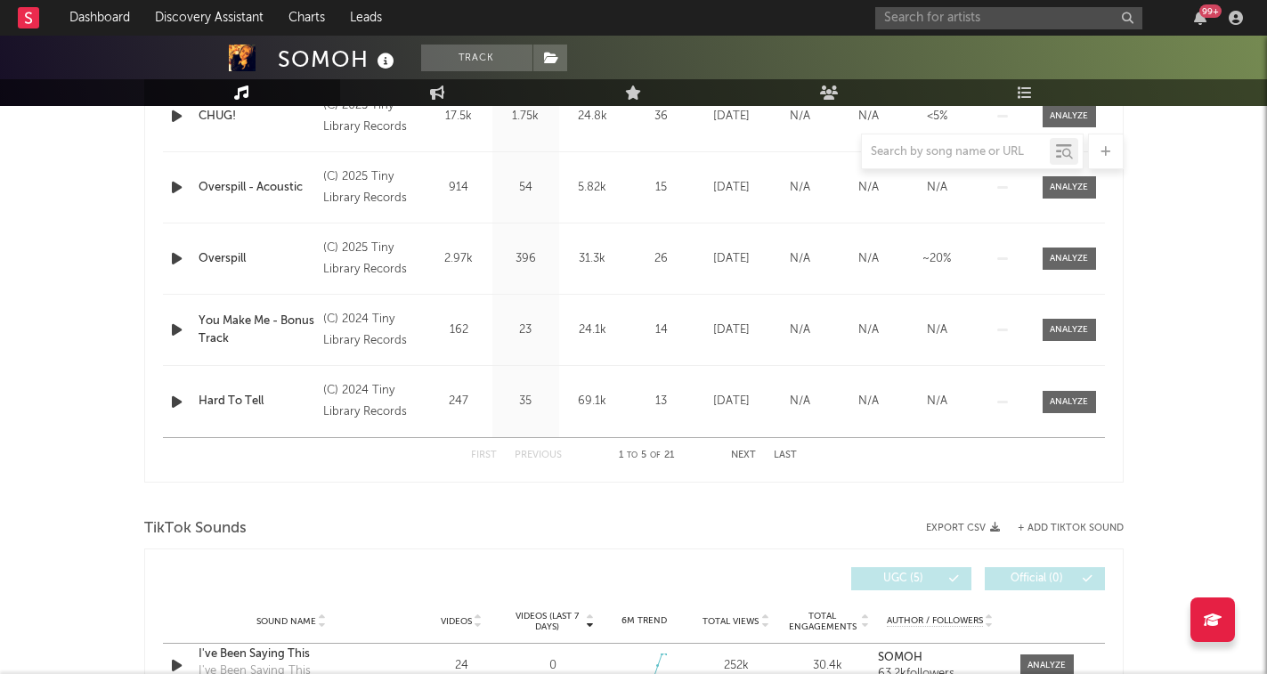
click at [743, 453] on button "Next" at bounding box center [743, 456] width 25 height 10
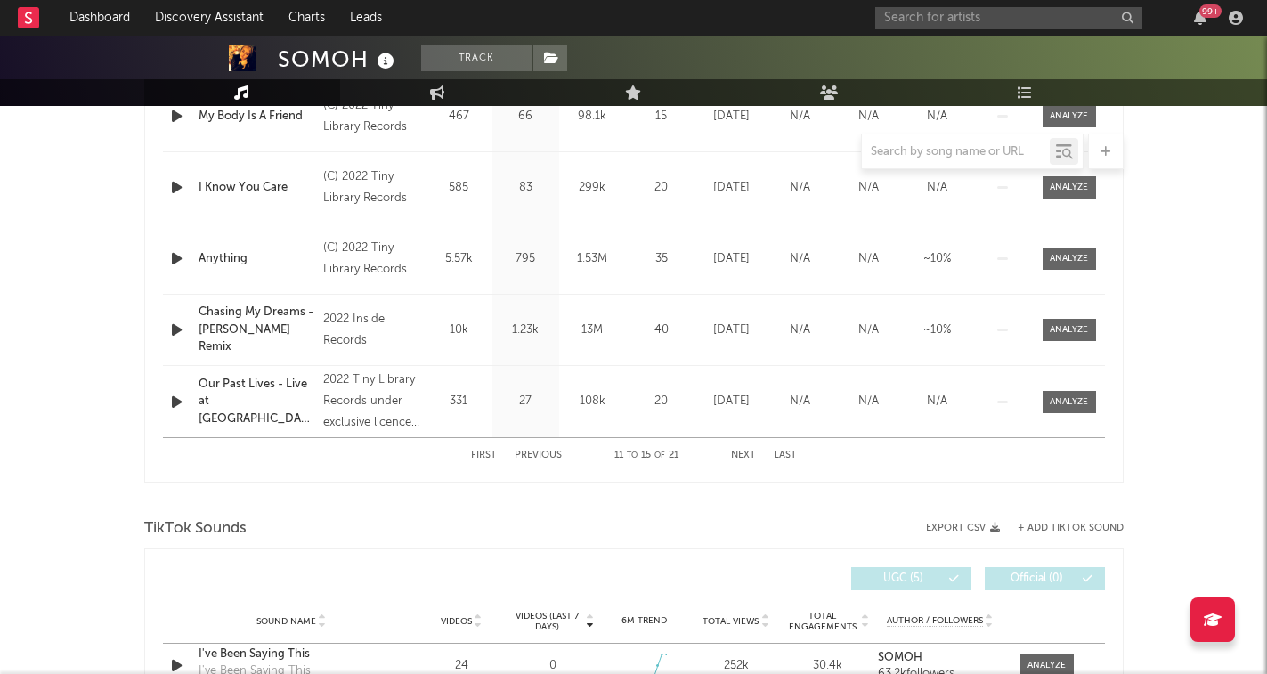
click at [739, 453] on button "Next" at bounding box center [743, 456] width 25 height 10
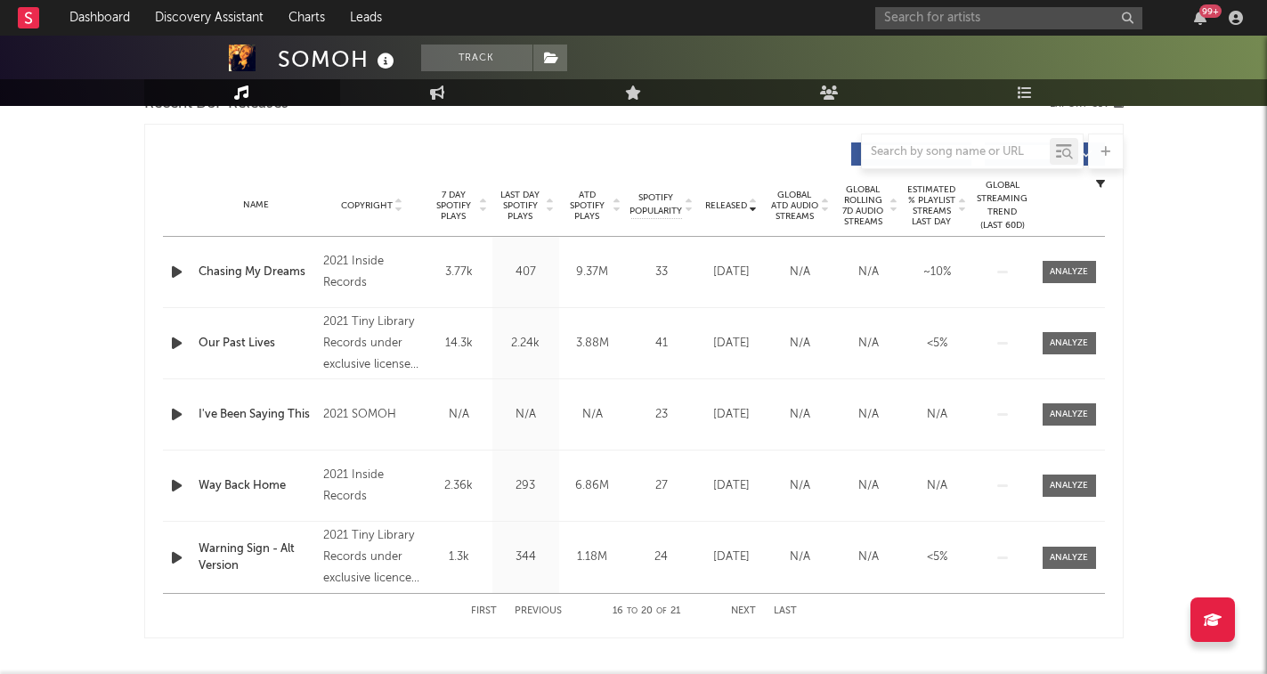
scroll to position [647, 0]
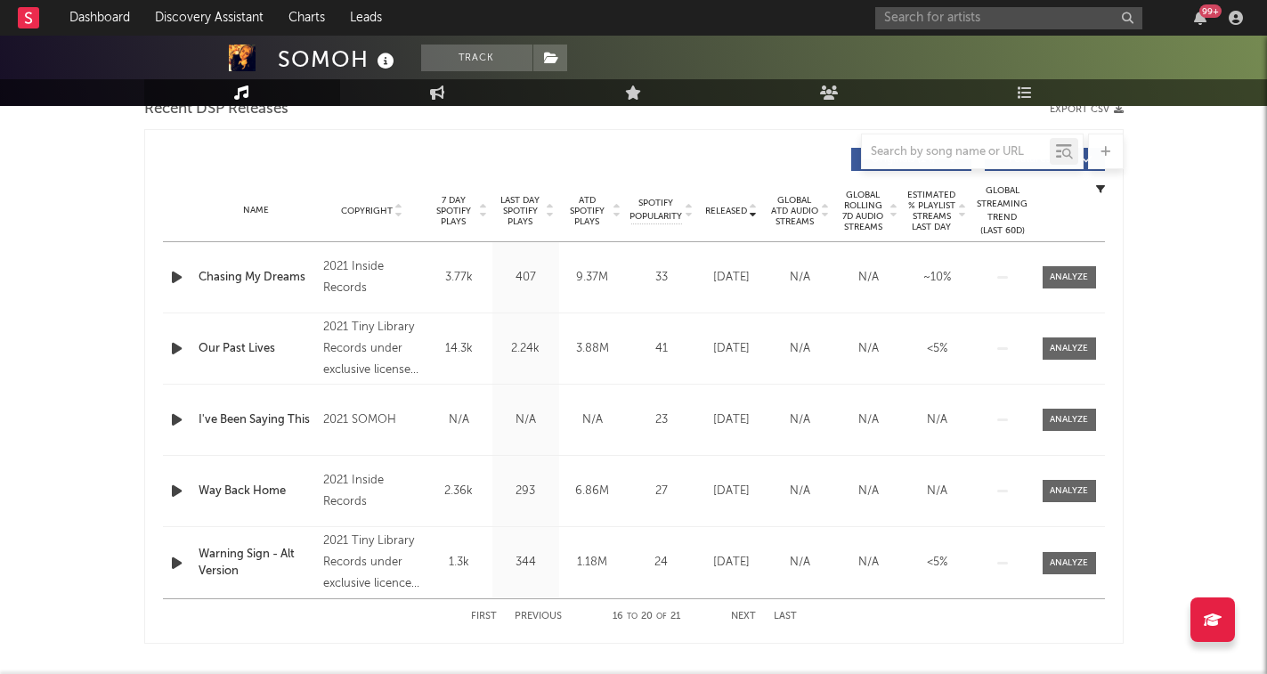
click at [738, 618] on button "Next" at bounding box center [743, 617] width 25 height 10
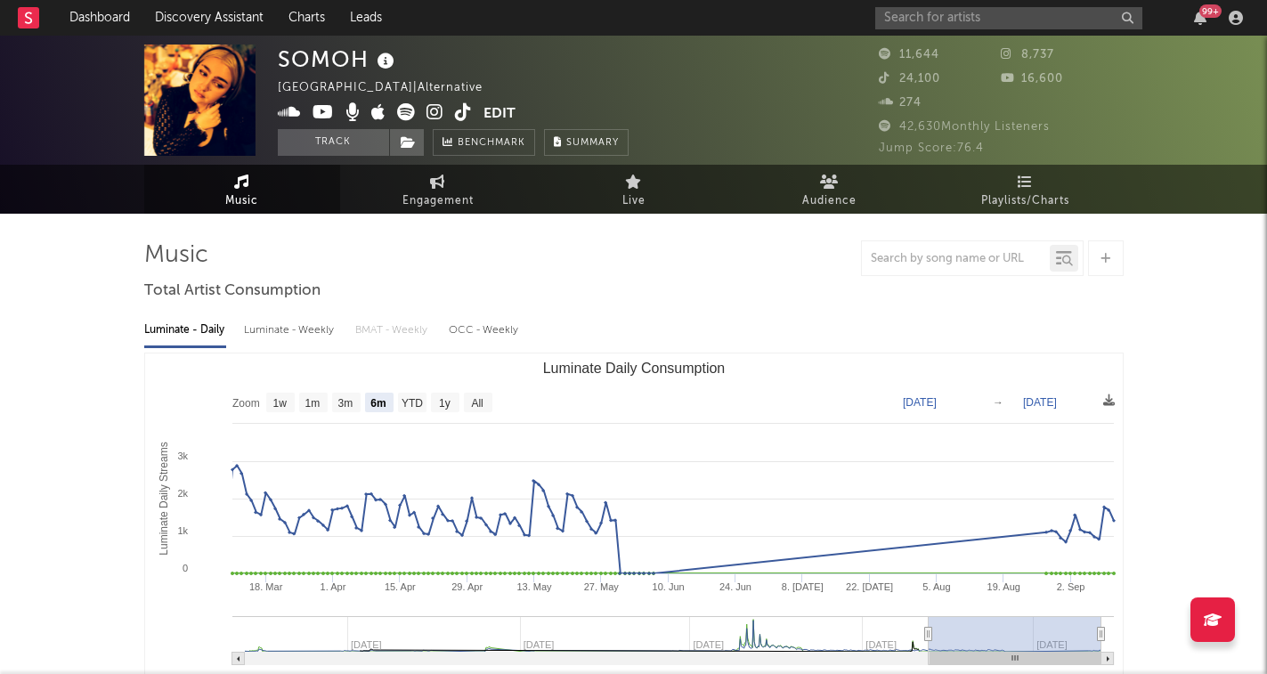
scroll to position [0, 0]
click at [1061, 23] on input "text" at bounding box center [1008, 18] width 267 height 22
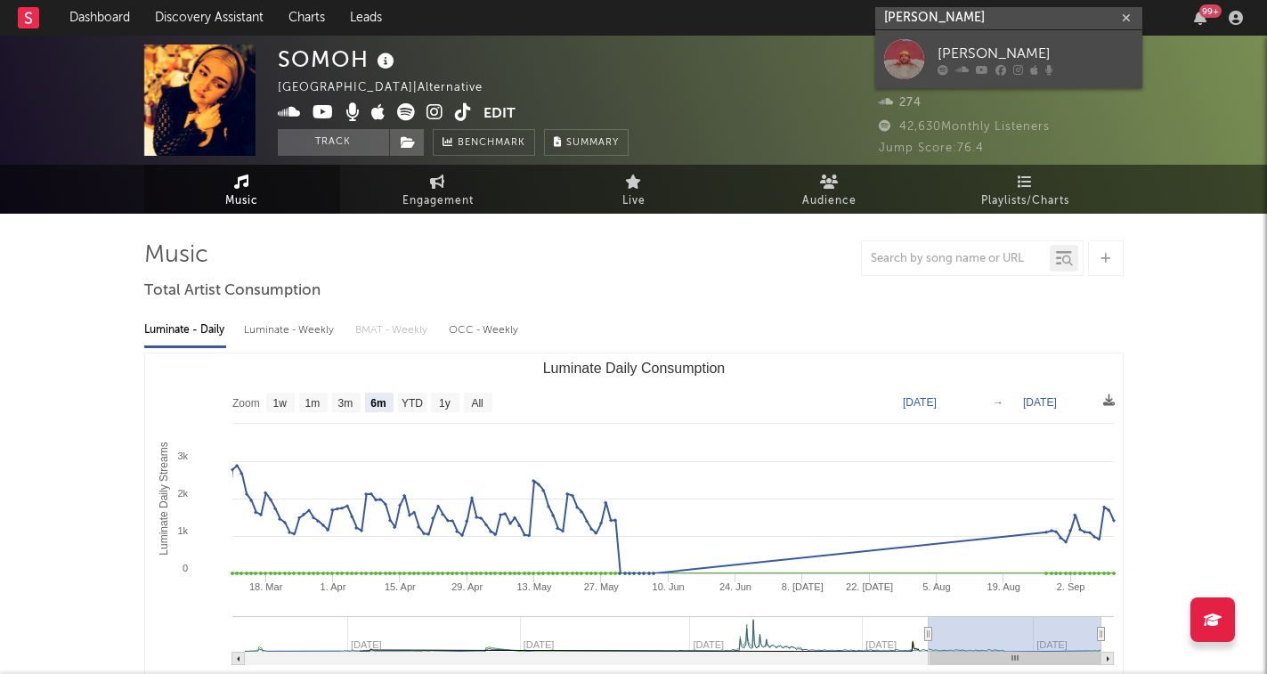
type input "[PERSON_NAME]"
click at [1008, 50] on div "[PERSON_NAME]" at bounding box center [1036, 53] width 196 height 21
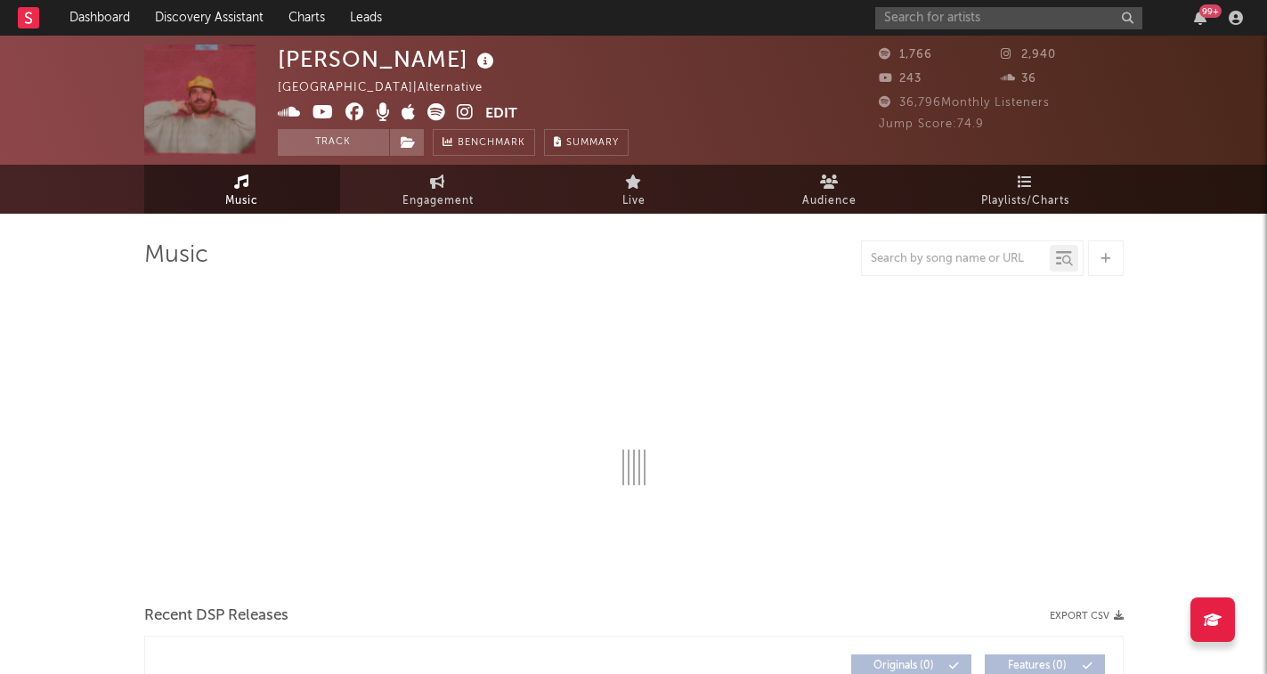
select select "6m"
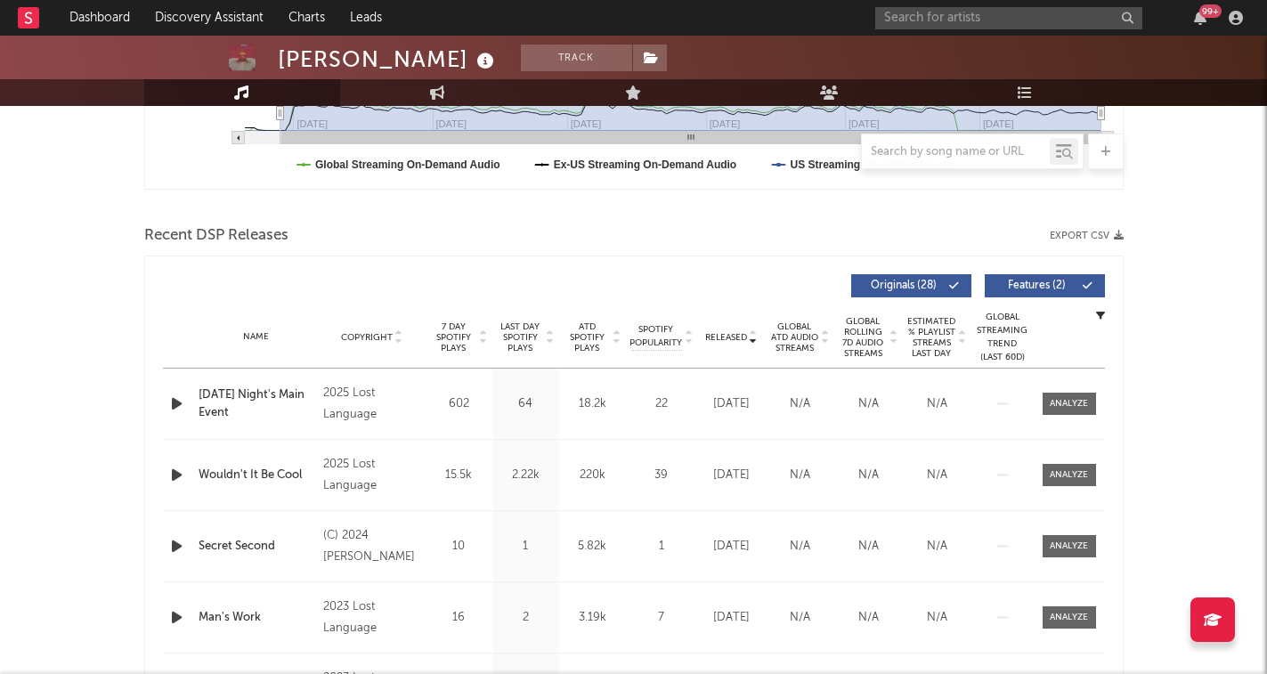
scroll to position [527, 0]
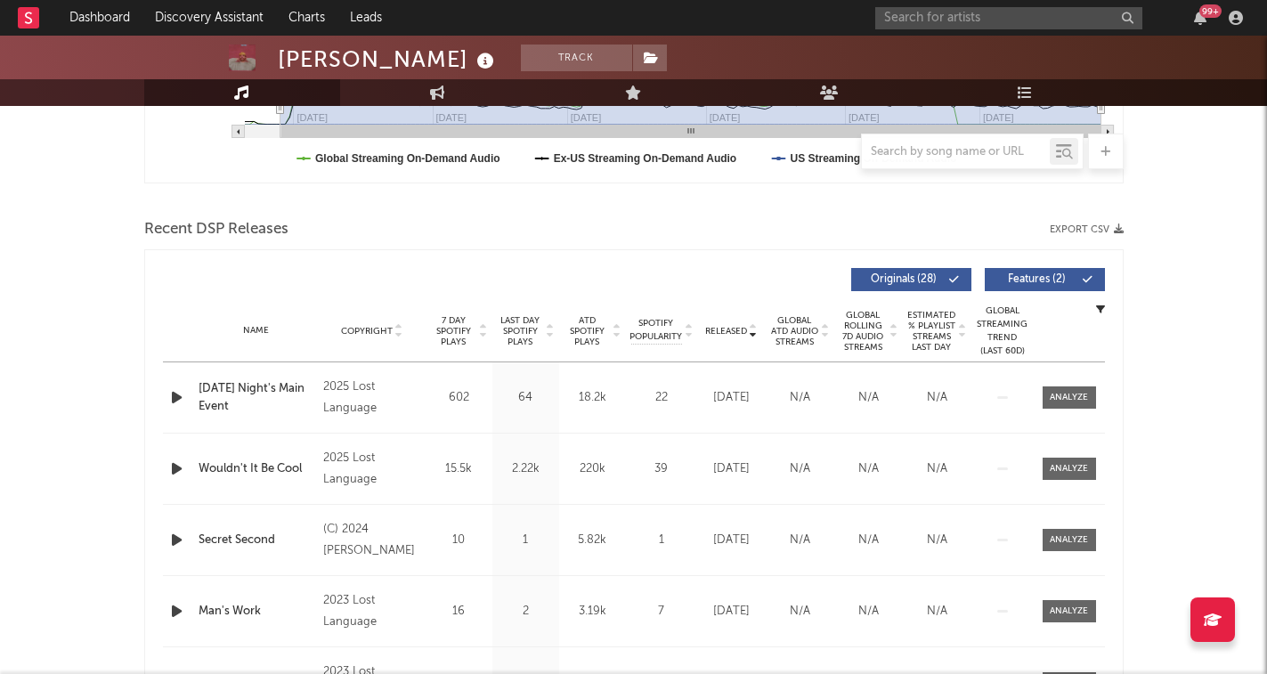
click at [489, 331] on div "7 Day Spotify Plays" at bounding box center [459, 331] width 67 height 32
click at [481, 331] on icon at bounding box center [483, 334] width 9 height 7
click at [749, 335] on icon at bounding box center [753, 334] width 9 height 7
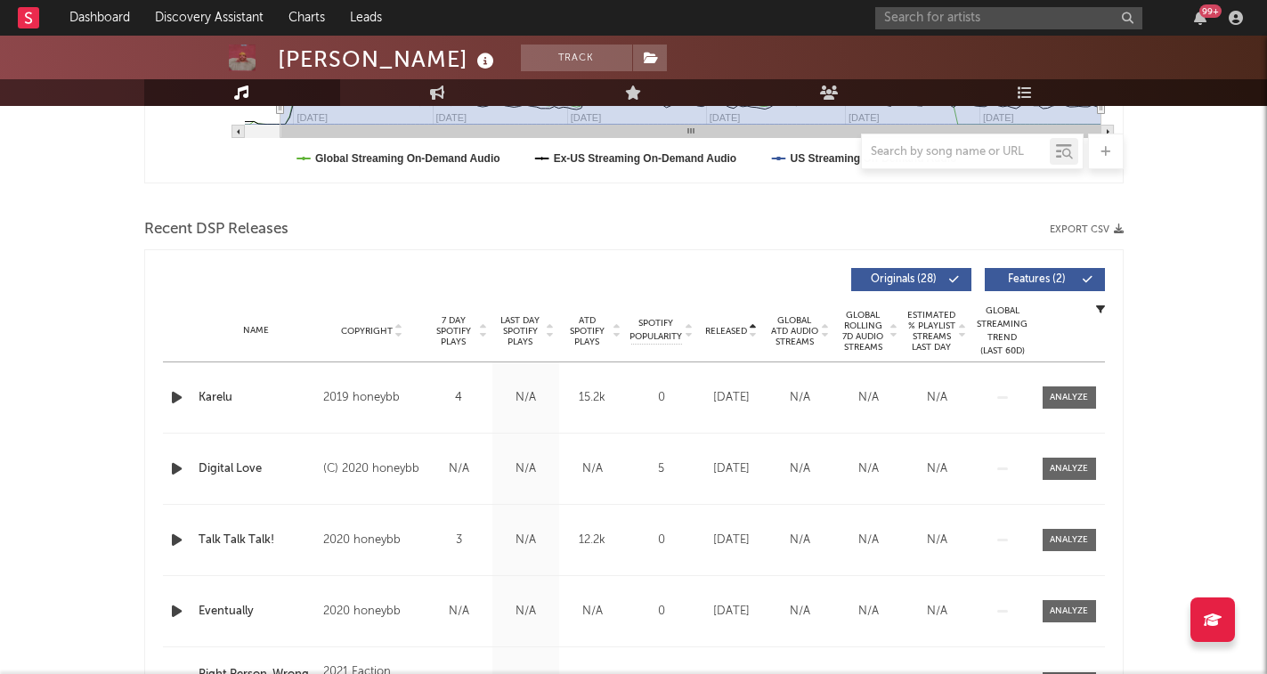
click at [749, 334] on icon at bounding box center [753, 334] width 9 height 7
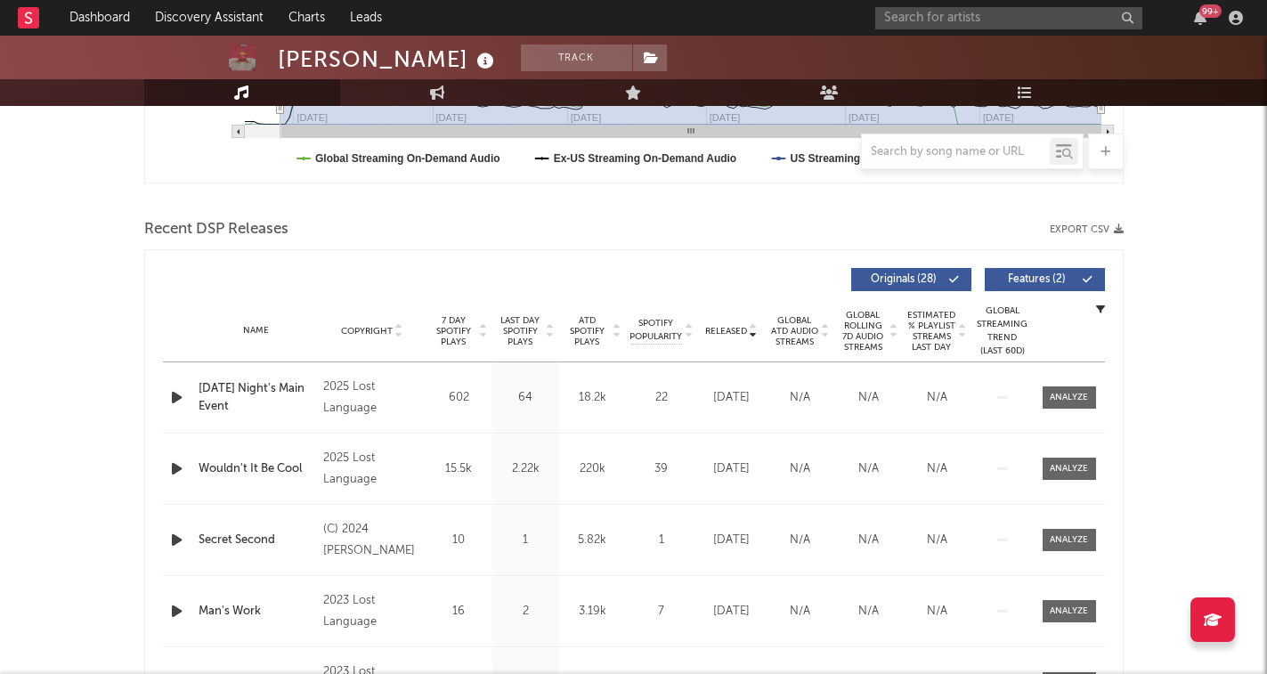
click at [480, 327] on icon at bounding box center [483, 327] width 9 height 7
click at [968, 20] on input "text" at bounding box center [1008, 18] width 267 height 22
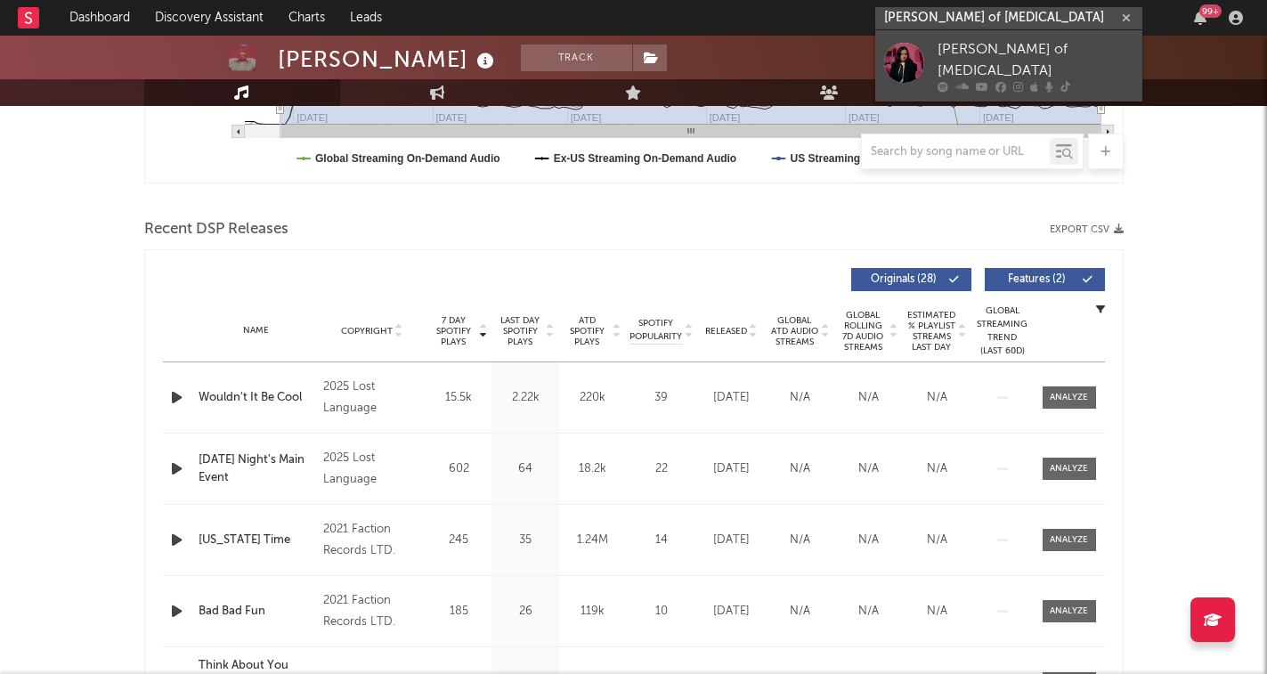
type input "[PERSON_NAME] of [MEDICAL_DATA]"
click at [986, 49] on div "[PERSON_NAME] of [MEDICAL_DATA]" at bounding box center [1036, 60] width 196 height 43
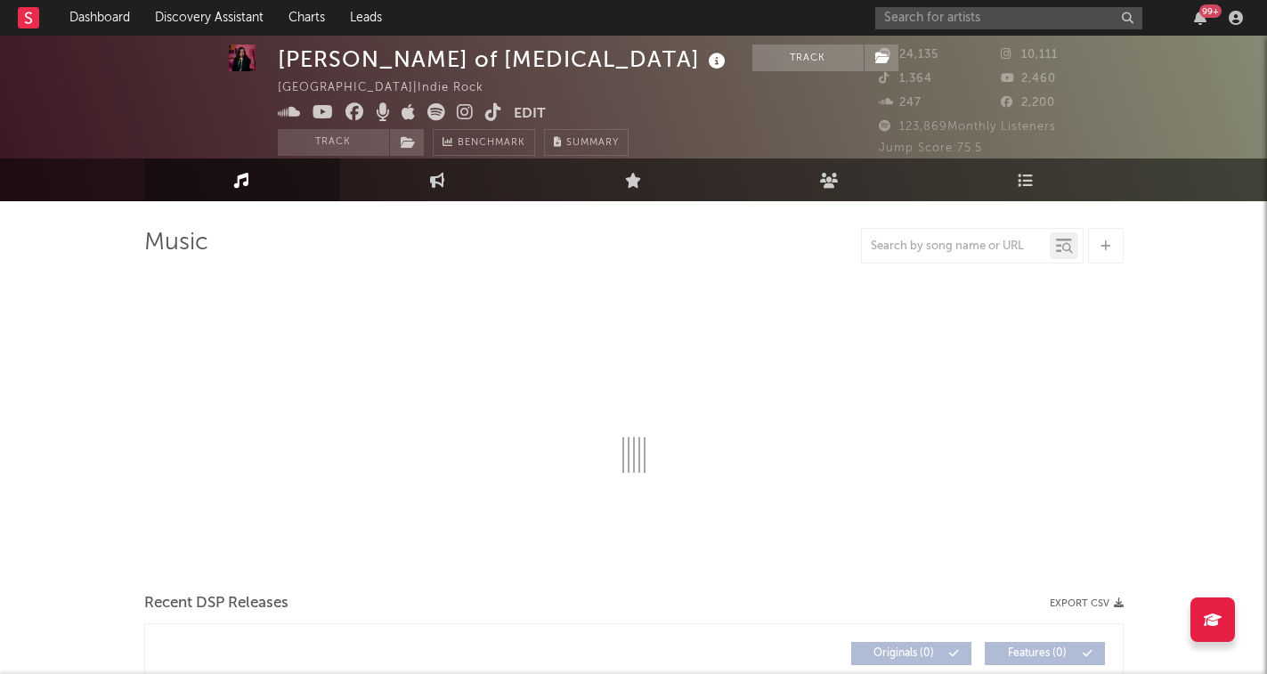
scroll to position [16, 0]
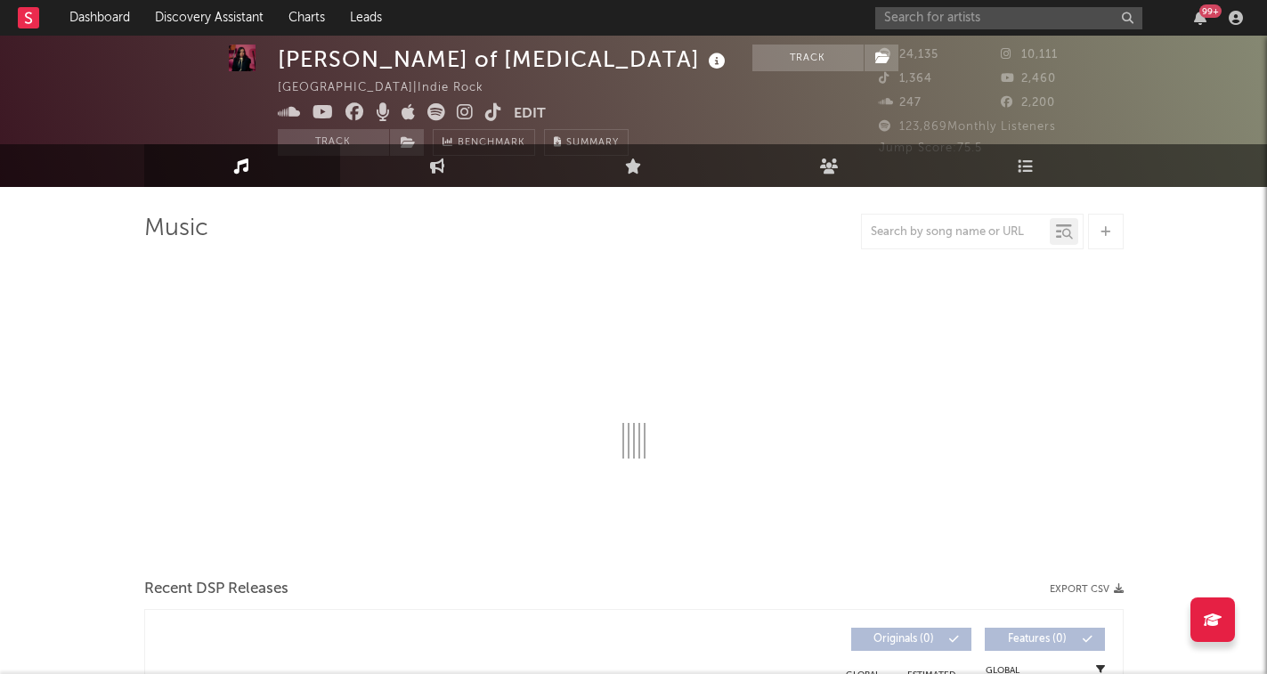
select select "6m"
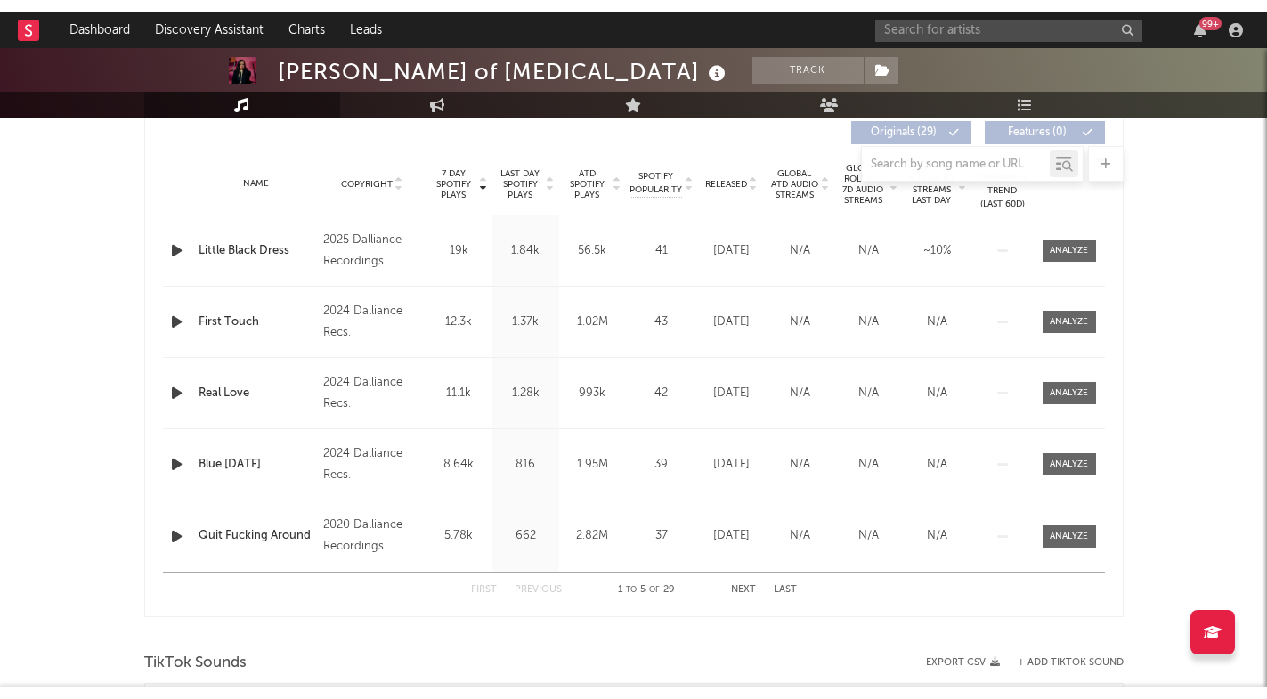
scroll to position [680, 0]
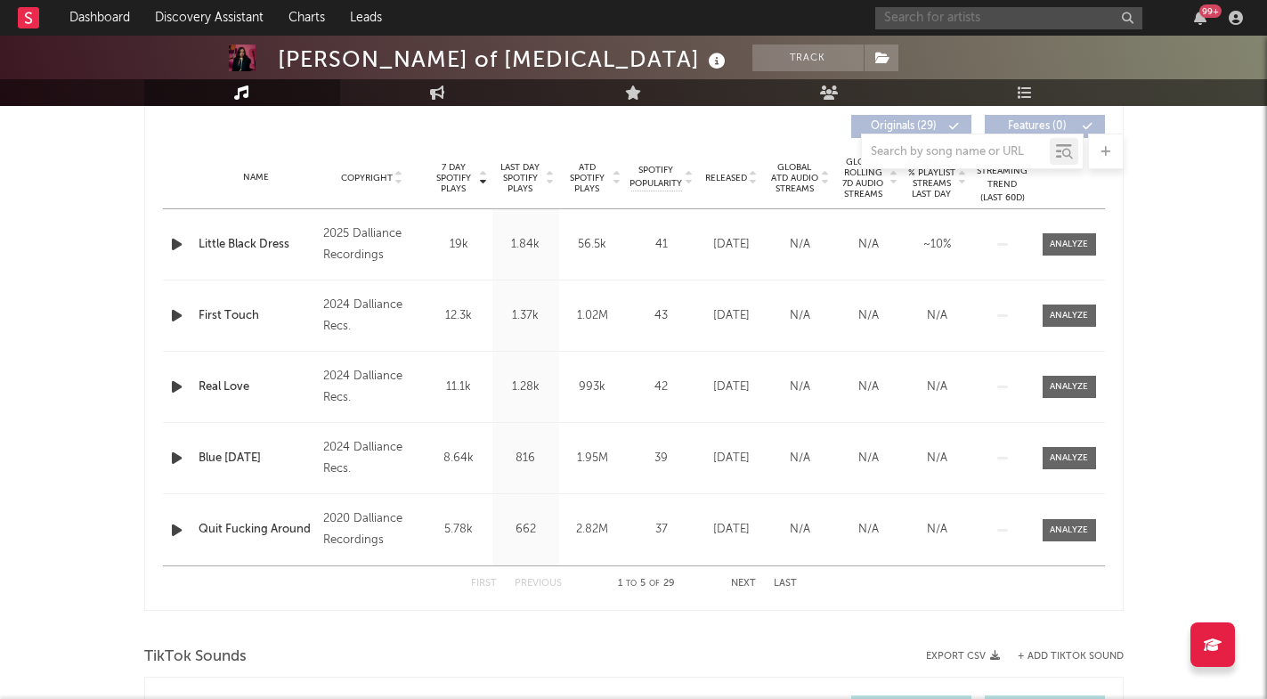
click at [1062, 28] on input "text" at bounding box center [1008, 18] width 267 height 22
type input "e"
type input "t"
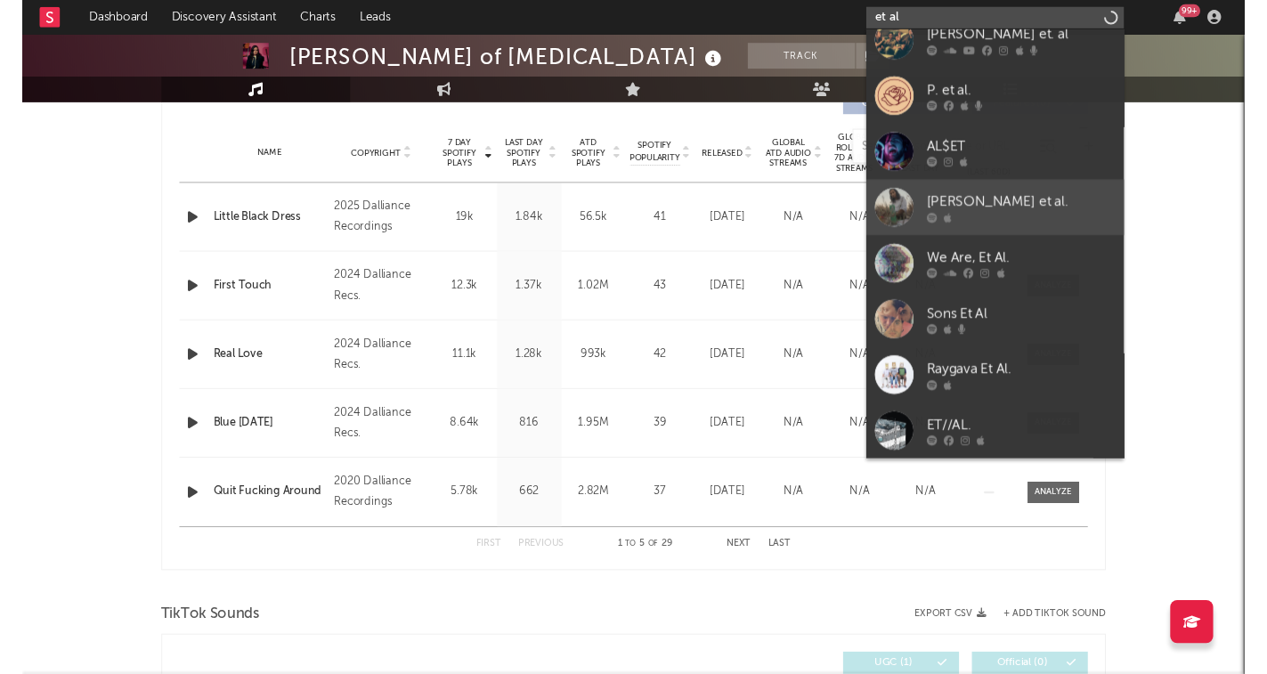
scroll to position [706, 0]
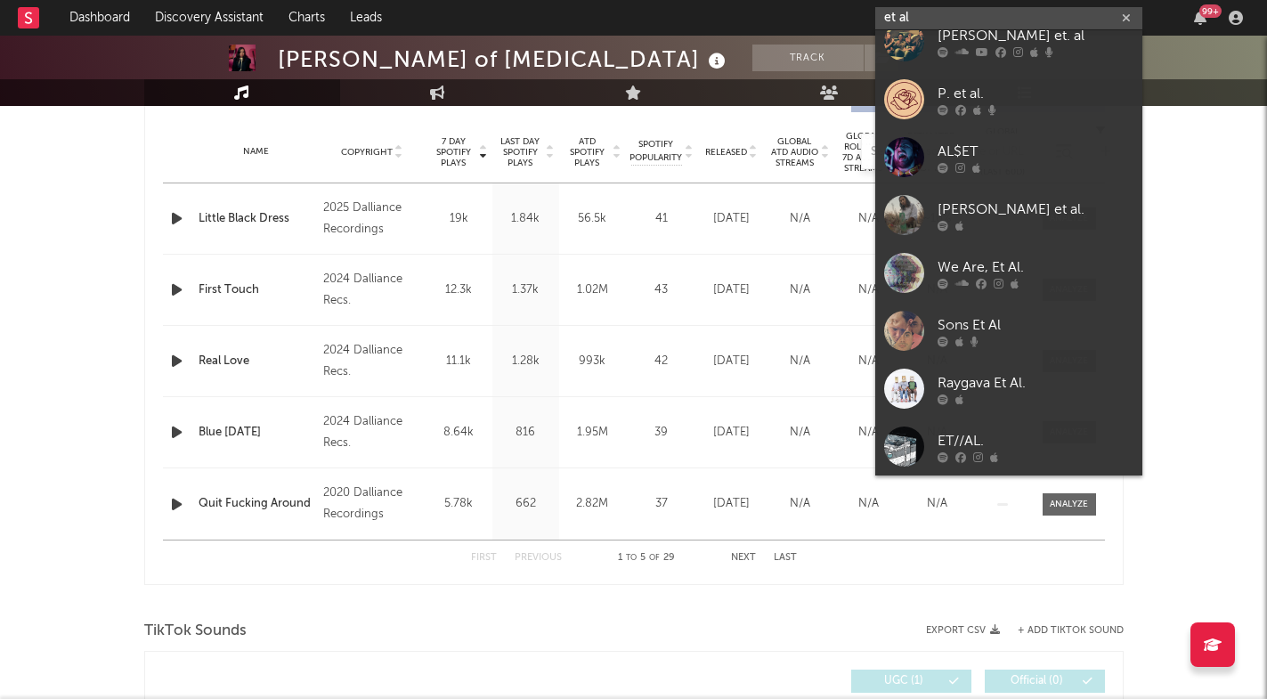
type input "et al"
click at [955, 17] on input "et al" at bounding box center [1008, 18] width 267 height 22
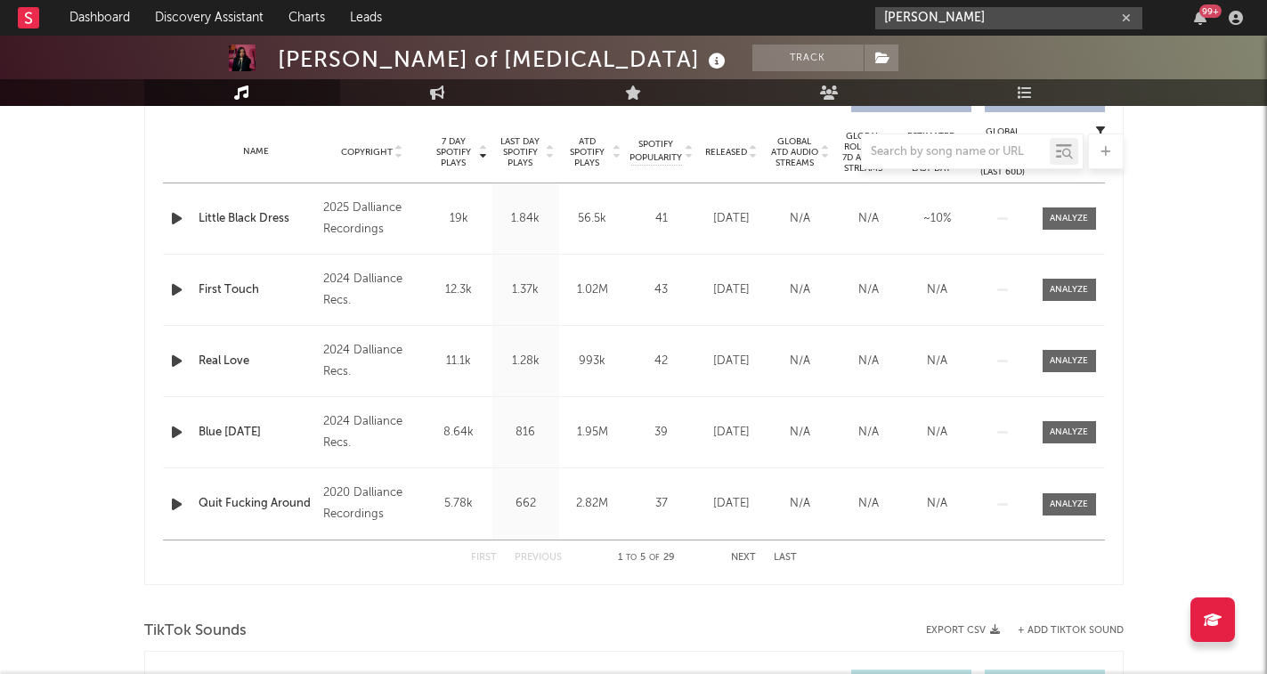
click at [994, 12] on input "[PERSON_NAME]" at bounding box center [1008, 18] width 267 height 22
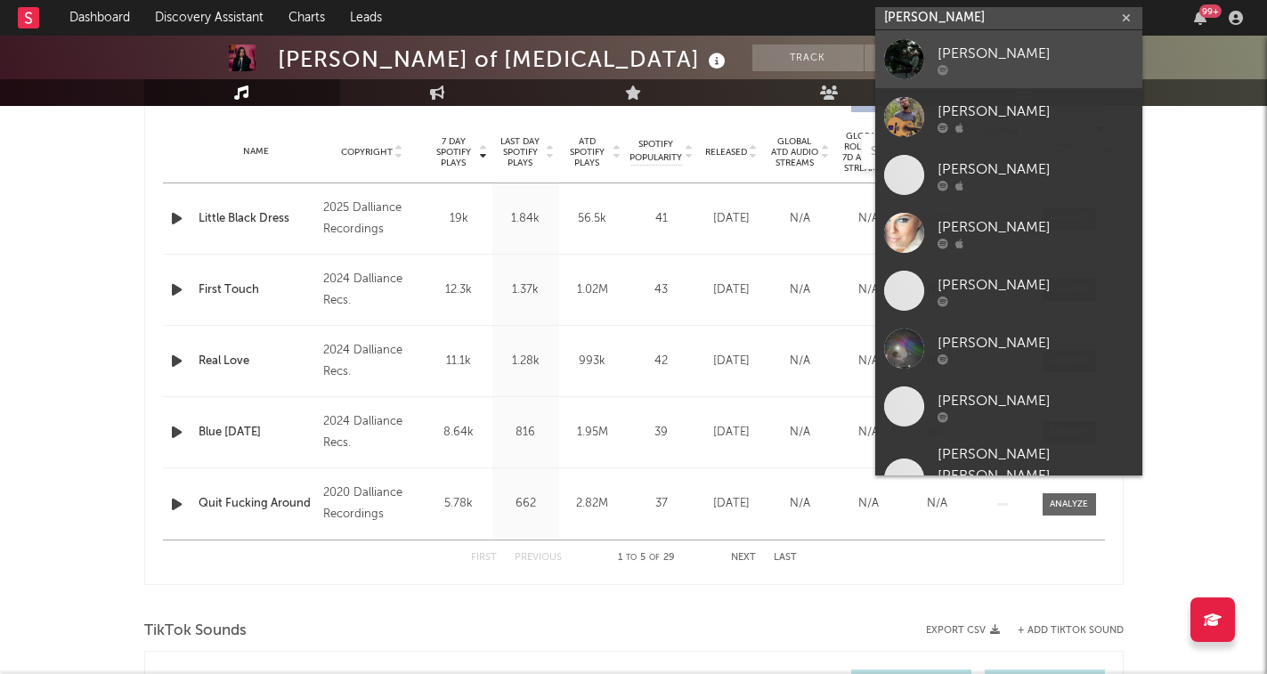
type input "[PERSON_NAME]"
click at [992, 59] on div "[PERSON_NAME]" at bounding box center [1036, 53] width 196 height 21
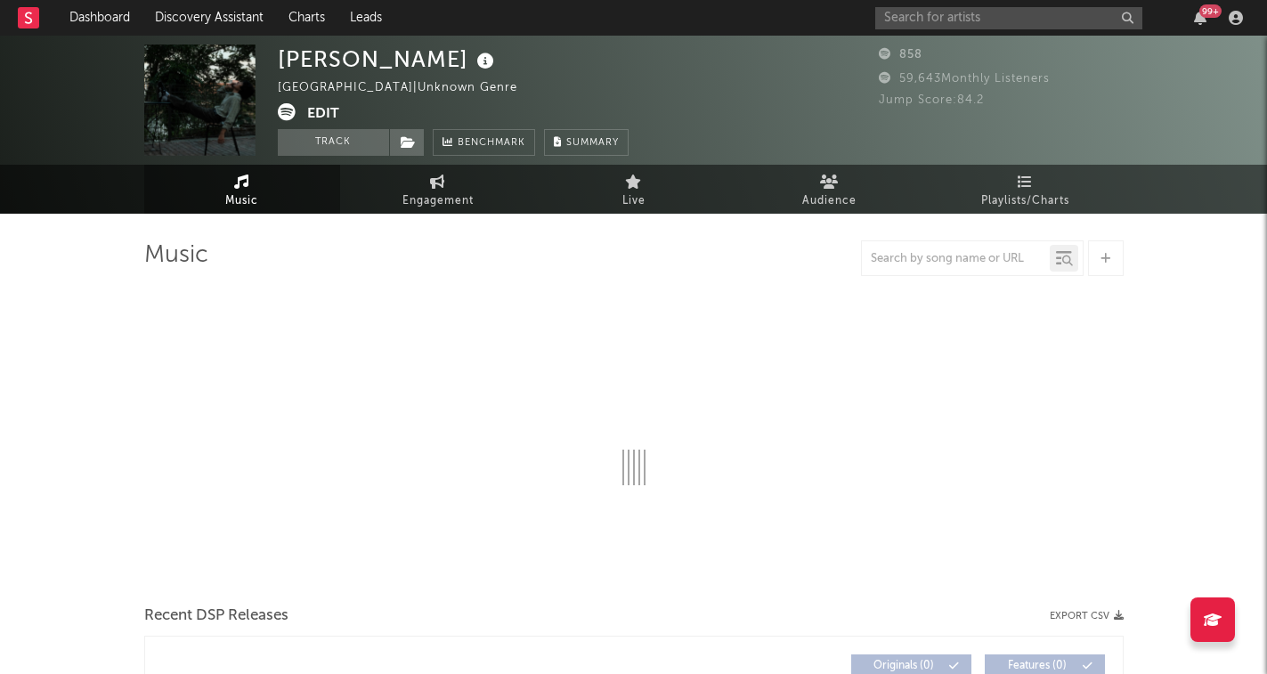
select select "1w"
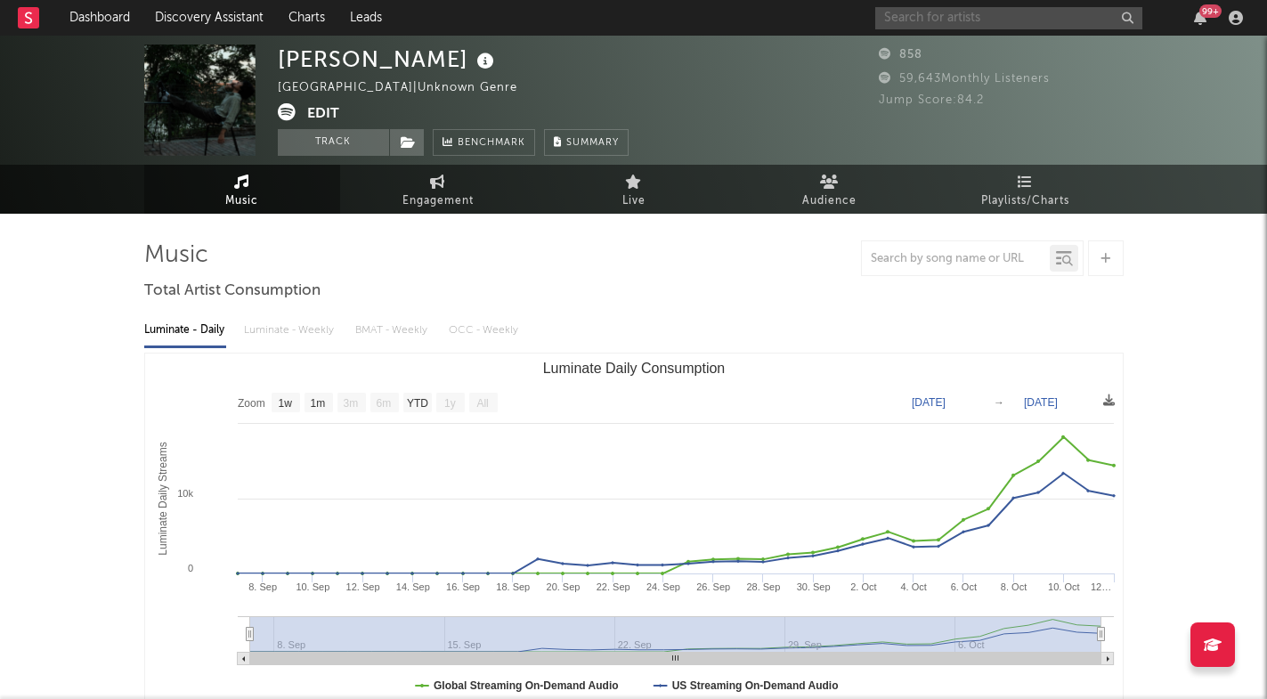
click at [1054, 20] on input "text" at bounding box center [1008, 18] width 267 height 22
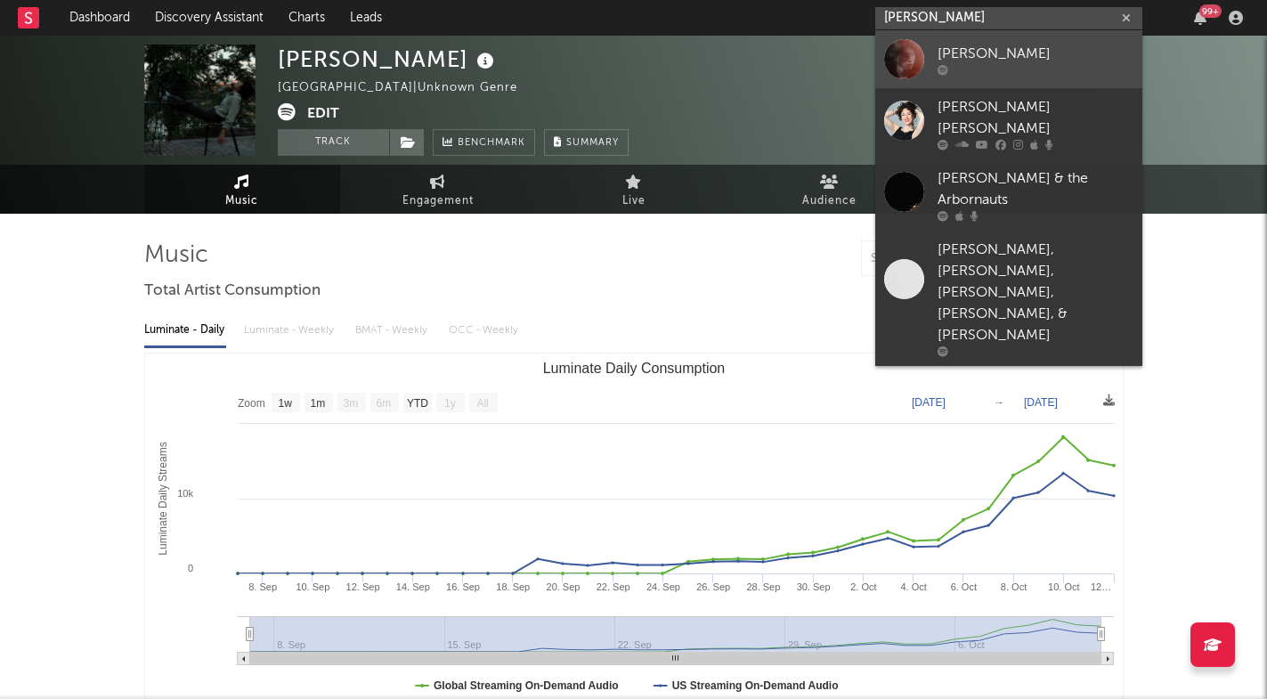
type input "[PERSON_NAME]"
click at [980, 53] on div "[PERSON_NAME]" at bounding box center [1036, 53] width 196 height 21
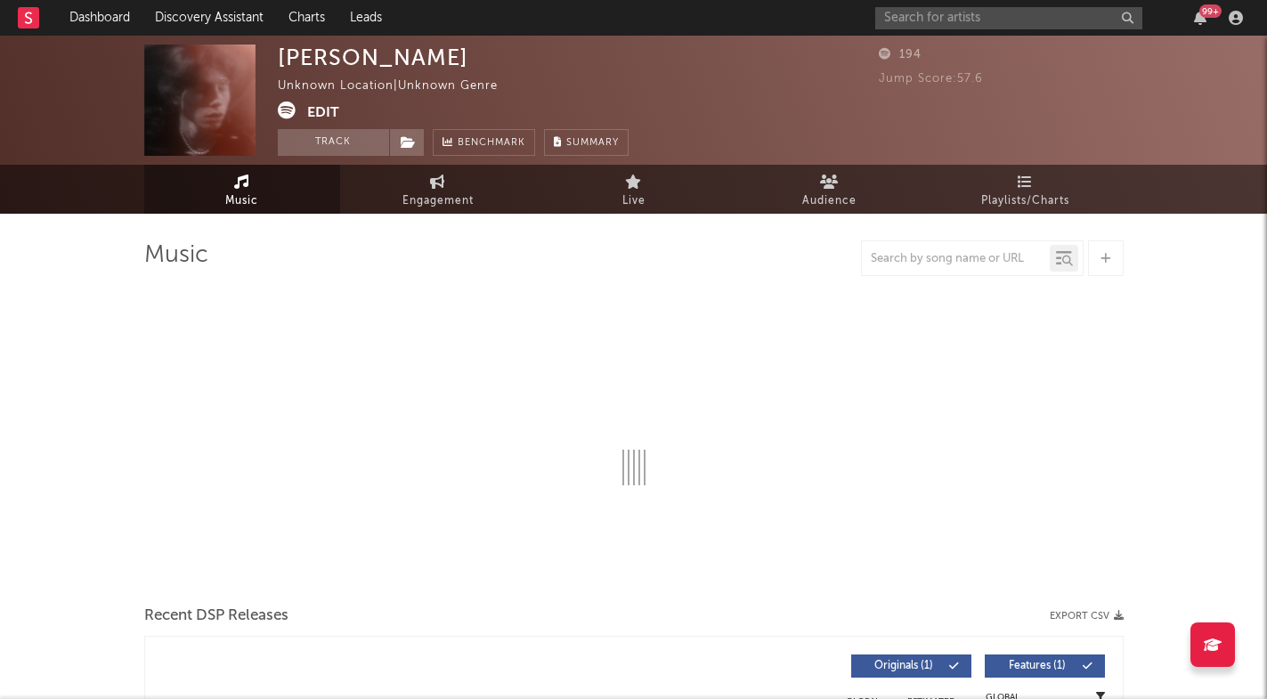
select select "1w"
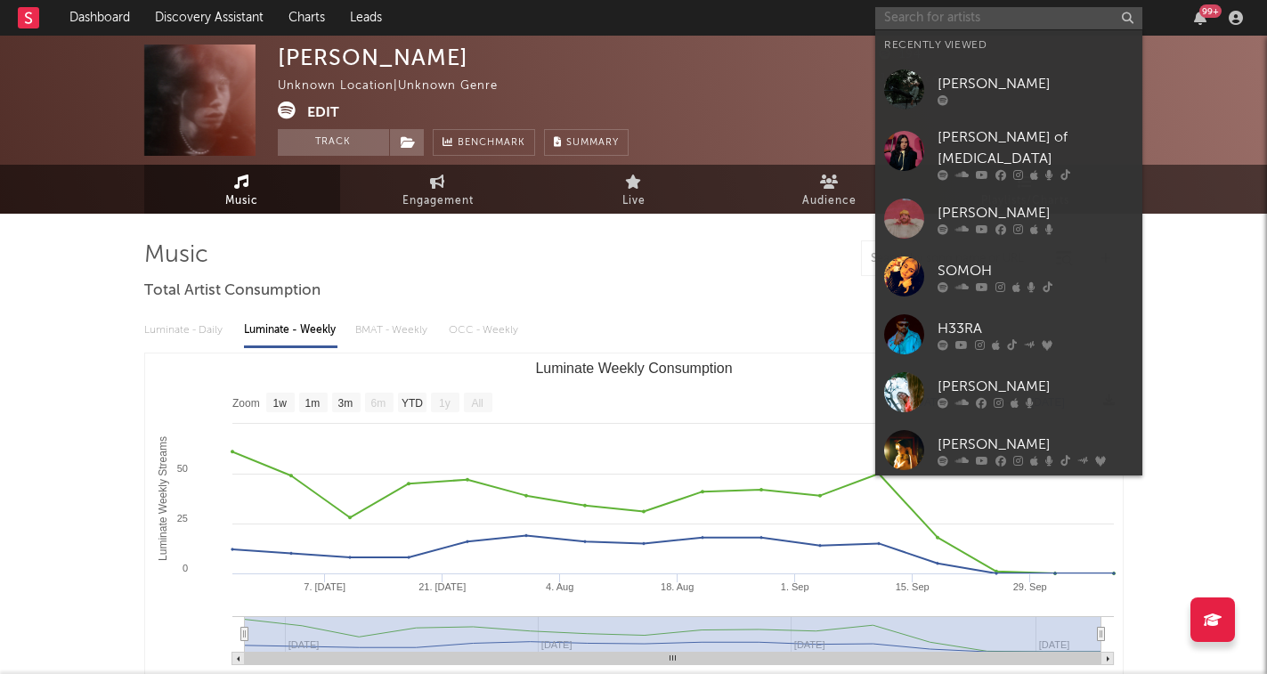
click at [935, 24] on input "text" at bounding box center [1008, 18] width 267 height 22
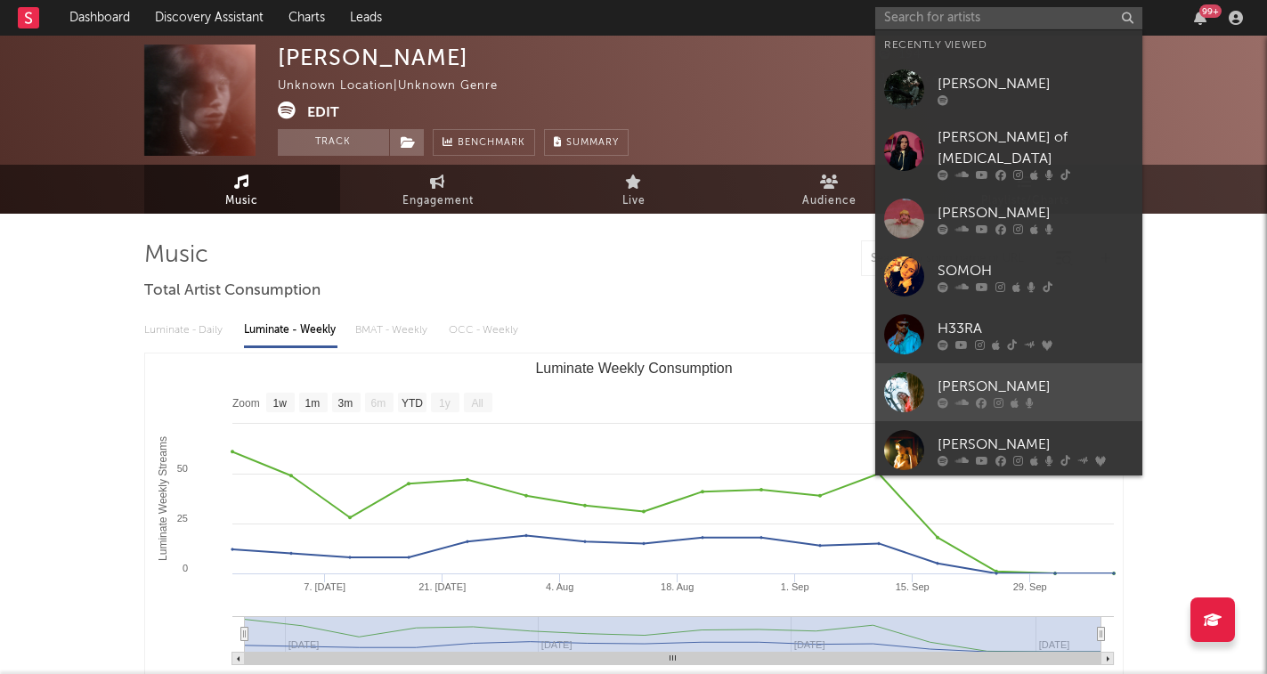
click at [1006, 379] on div "[PERSON_NAME]" at bounding box center [1036, 386] width 196 height 21
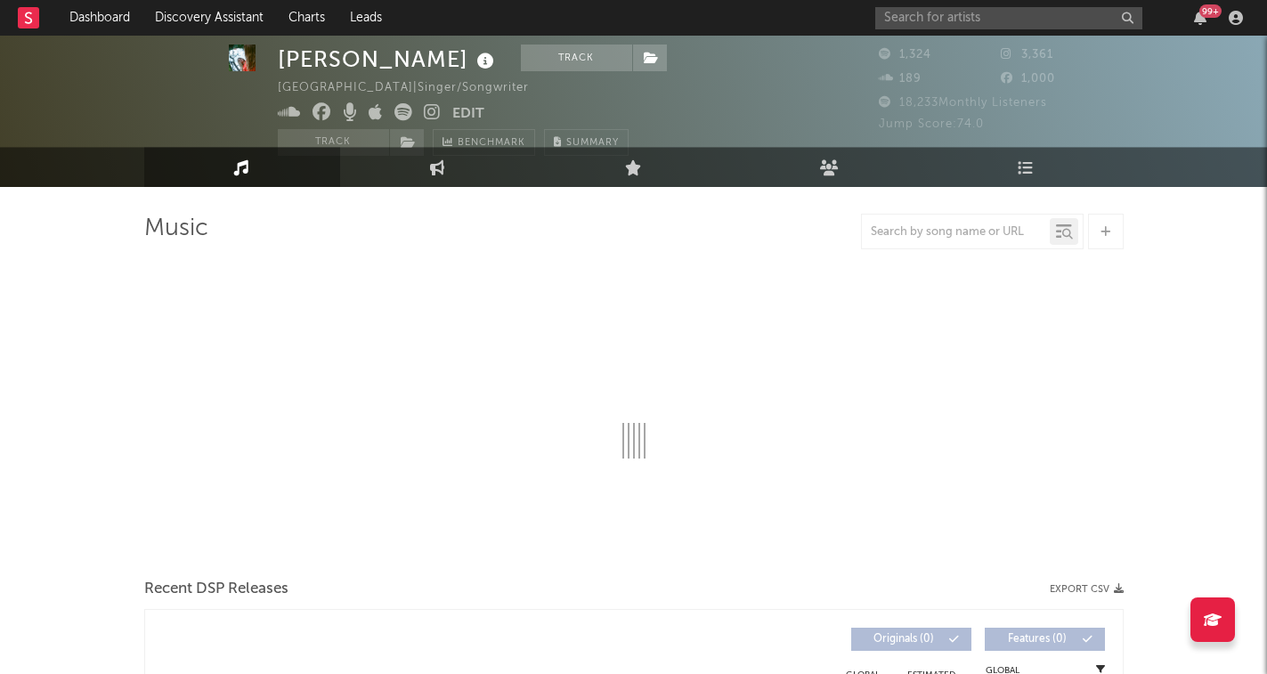
select select "1w"
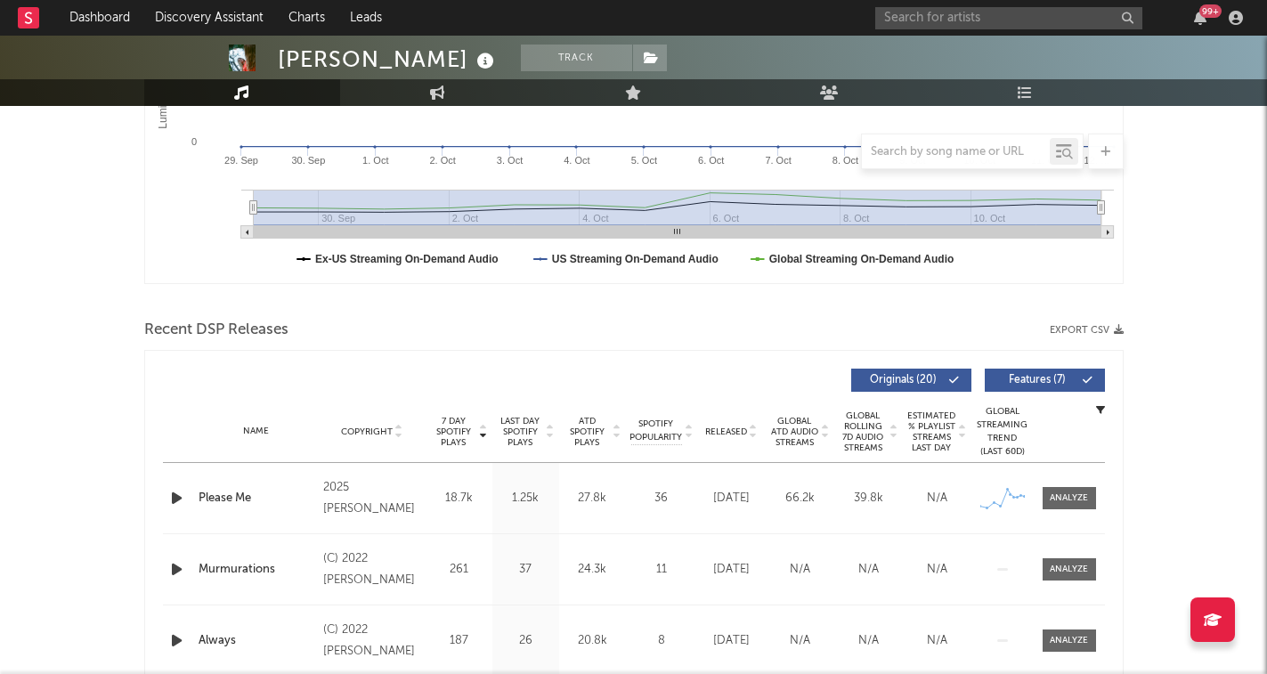
scroll to position [469, 0]
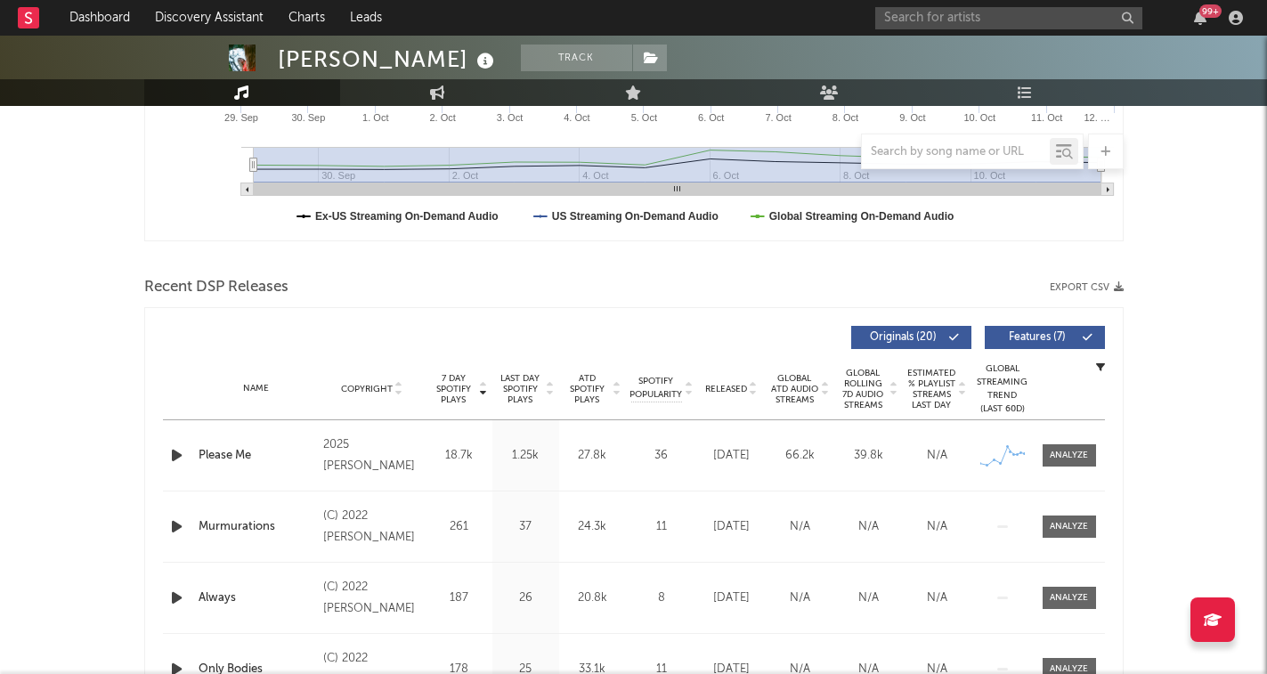
click at [178, 460] on icon "button" at bounding box center [176, 455] width 19 height 22
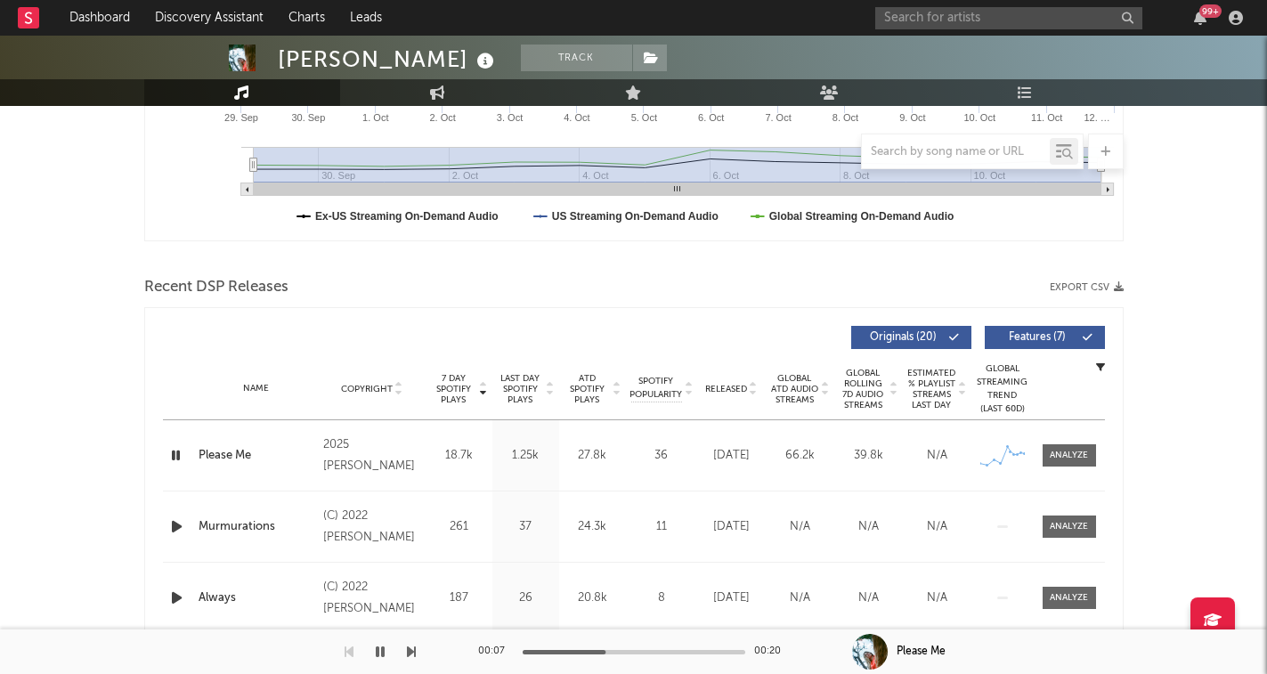
click at [178, 461] on icon "button" at bounding box center [175, 455] width 17 height 22
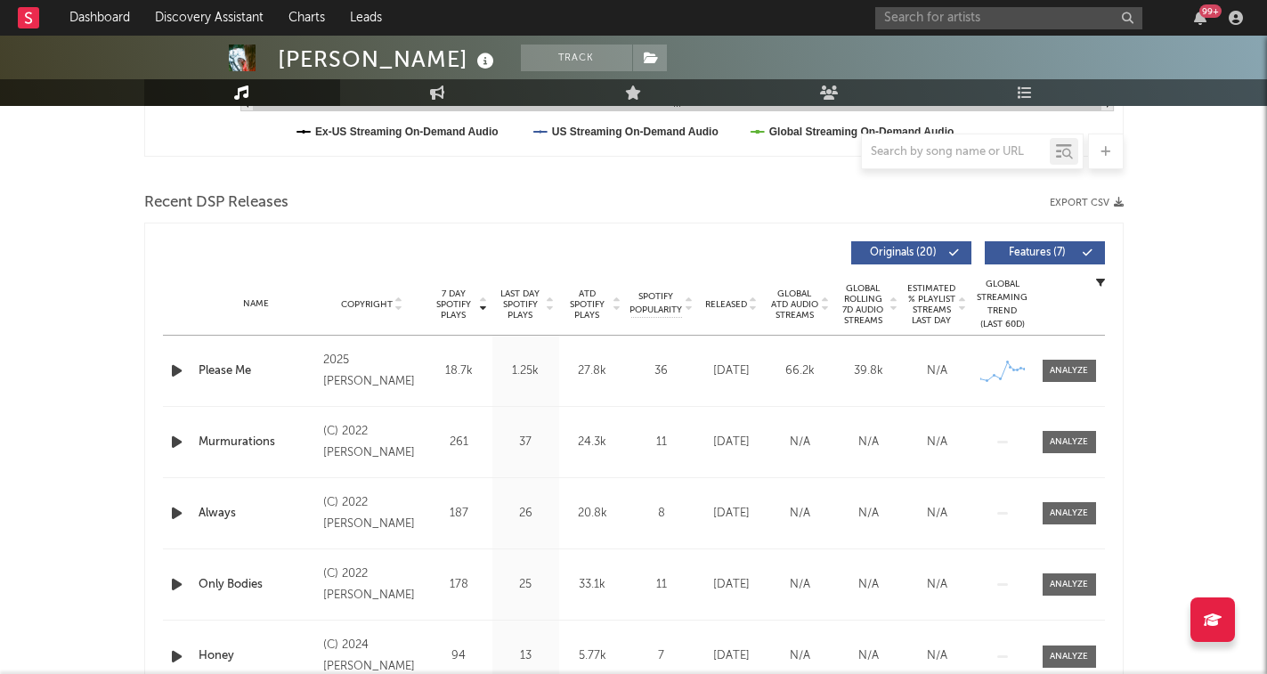
scroll to position [558, 0]
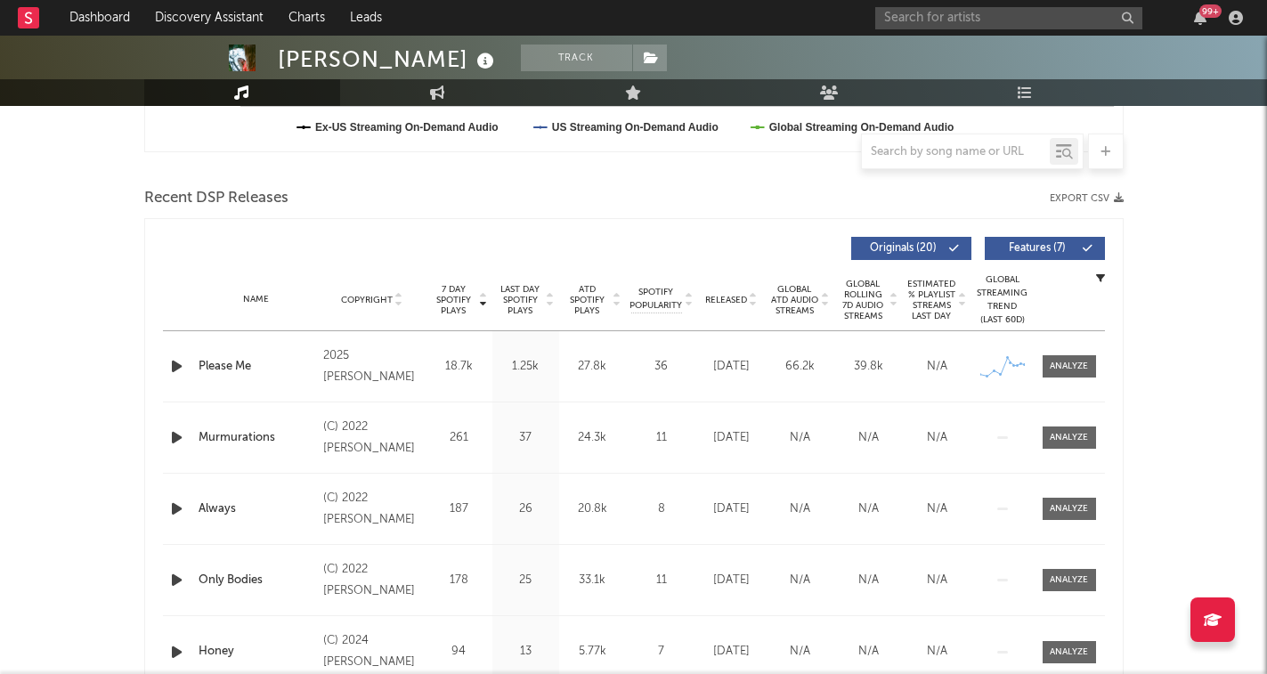
click at [752, 301] on icon at bounding box center [753, 303] width 9 height 7
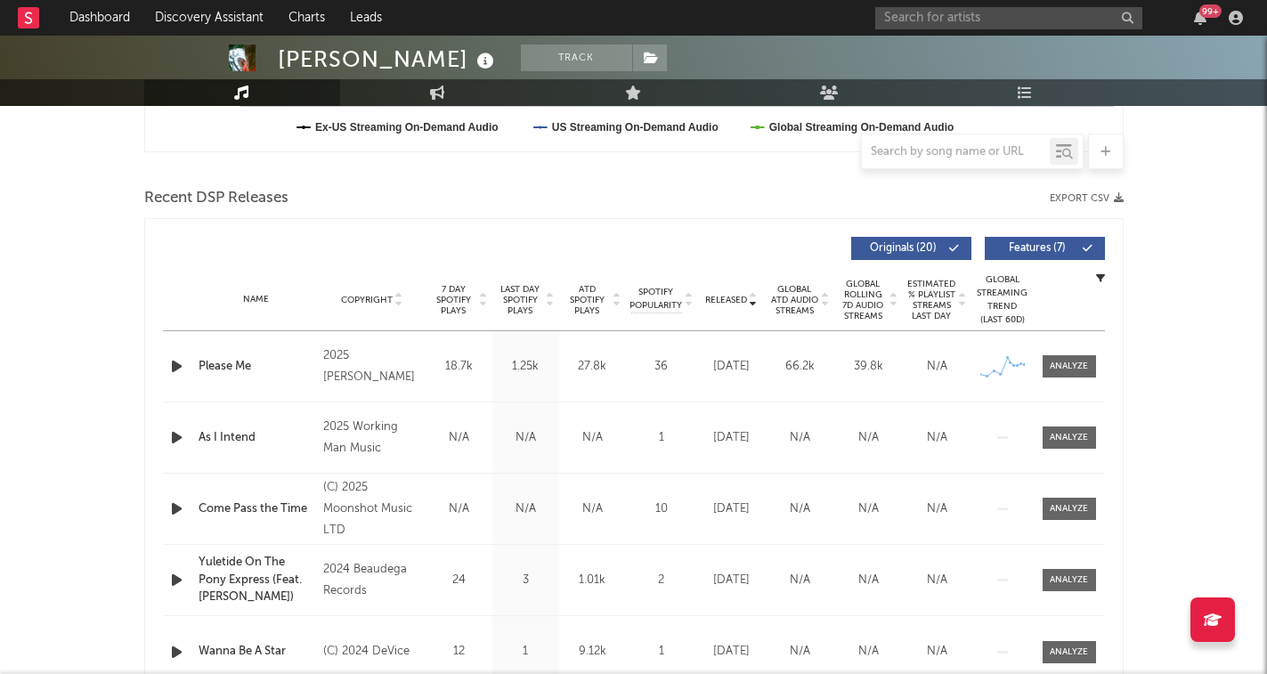
click at [752, 300] on icon at bounding box center [753, 296] width 9 height 7
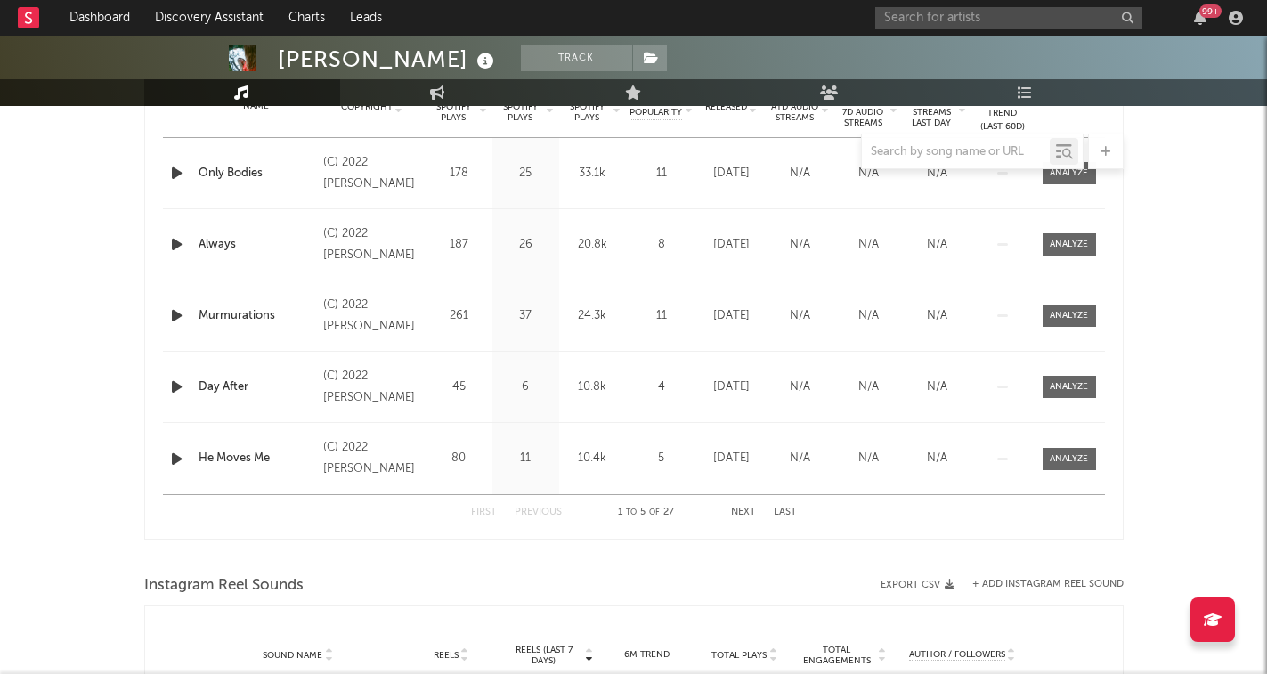
scroll to position [754, 0]
